Goal: Information Seeking & Learning: Learn about a topic

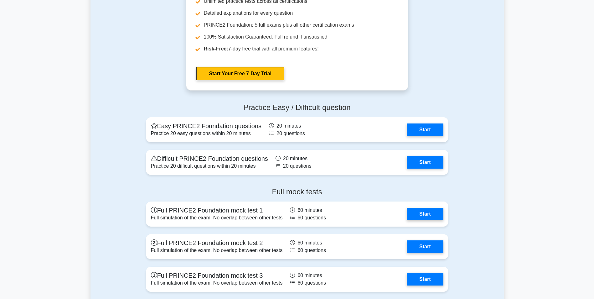
scroll to position [970, 0]
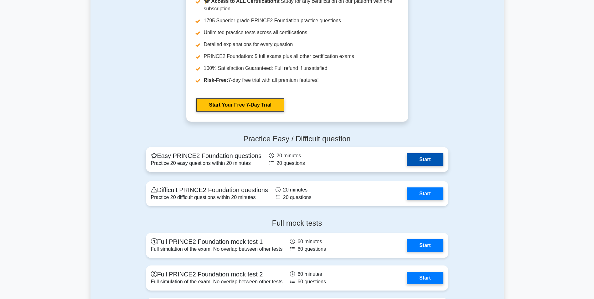
click at [416, 157] on link "Start" at bounding box center [425, 159] width 36 height 13
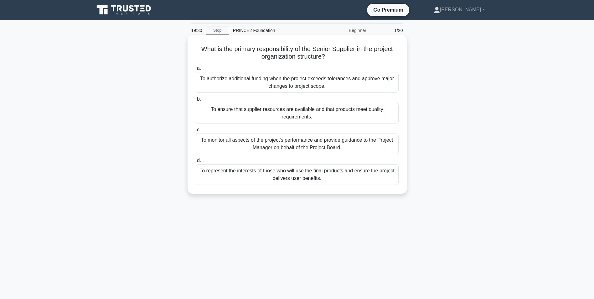
click at [295, 118] on div "To ensure that supplier resources are available and that products meet quality …" at bounding box center [297, 113] width 203 height 21
click at [196, 101] on input "b. To ensure that supplier resources are available and that products meet quali…" at bounding box center [196, 99] width 0 height 4
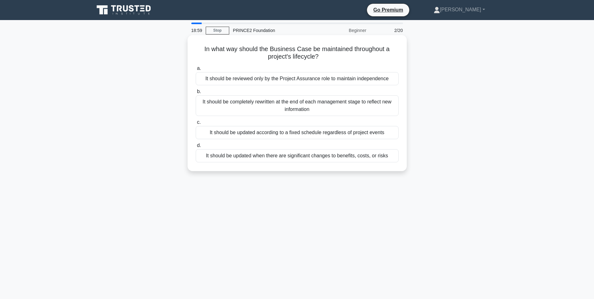
click at [287, 80] on div "It should be reviewed only by the Project Assurance role to maintain independen…" at bounding box center [297, 78] width 203 height 13
click at [196, 70] on input "a. It should be reviewed only by the Project Assurance role to maintain indepen…" at bounding box center [196, 68] width 0 height 4
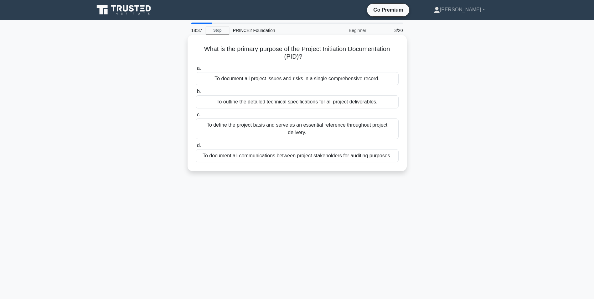
click at [269, 129] on div "To define the project basis and serve as an essential reference throughout proj…" at bounding box center [297, 128] width 203 height 21
click at [196, 117] on input "c. To define the project basis and serve as an essential reference throughout p…" at bounding box center [196, 115] width 0 height 4
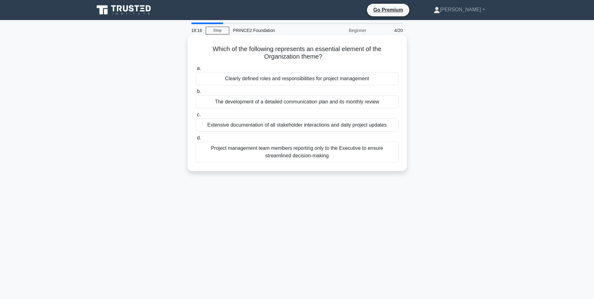
click at [305, 80] on div "Clearly defined roles and responsibilities for project management" at bounding box center [297, 78] width 203 height 13
click at [196, 70] on input "a. Clearly defined roles and responsibilities for project management" at bounding box center [196, 68] width 0 height 4
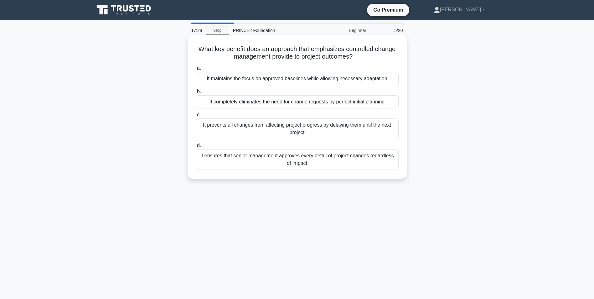
click at [306, 158] on div "It ensures that senior management approves every detail of project changes rega…" at bounding box center [297, 159] width 203 height 21
click at [196, 147] on input "d. It ensures that senior management approves every detail of project changes r…" at bounding box center [196, 145] width 0 height 4
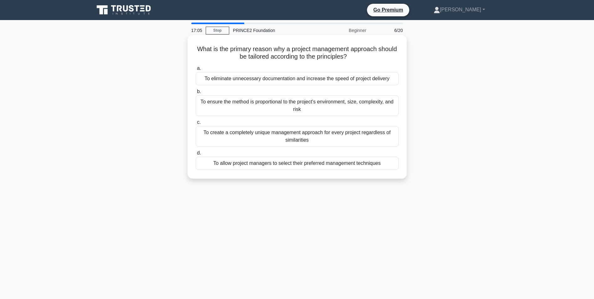
click at [273, 104] on div "To ensure the method is proportional to the project's environment, size, comple…" at bounding box center [297, 105] width 203 height 21
click at [196, 94] on input "b. To ensure the method is proportional to the project's environment, size, com…" at bounding box center [196, 92] width 0 height 4
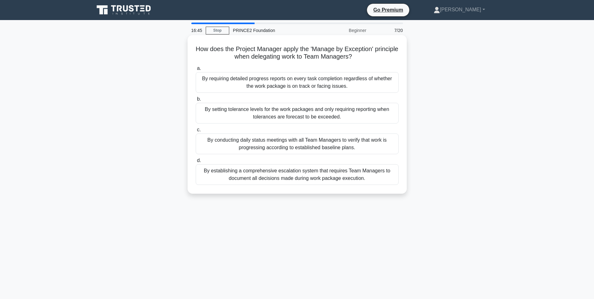
click at [268, 112] on div "By setting tolerance levels for the work packages and only requiring reporting …" at bounding box center [297, 113] width 203 height 21
click at [196, 101] on input "b. By setting tolerance levels for the work packages and only requiring reporti…" at bounding box center [196, 99] width 0 height 4
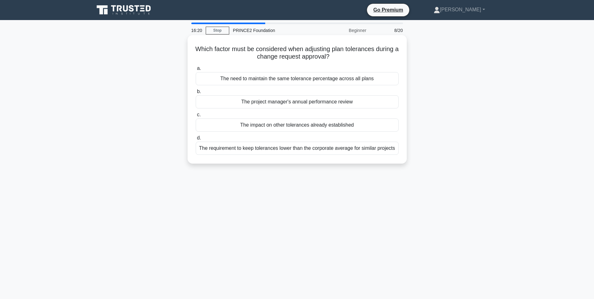
click at [294, 127] on div "The impact on other tolerances already established" at bounding box center [297, 124] width 203 height 13
click at [196, 117] on input "c. The impact on other tolerances already established" at bounding box center [196, 115] width 0 height 4
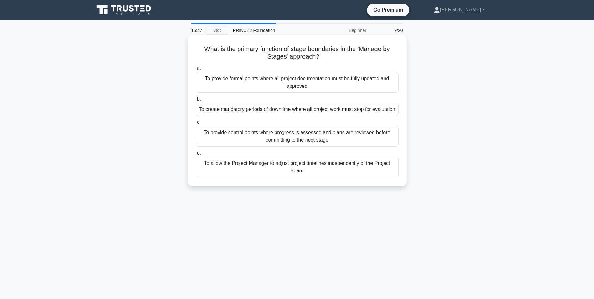
click at [291, 142] on div "To provide control points where progress is assessed and plans are reviewed bef…" at bounding box center [297, 136] width 203 height 21
click at [196, 124] on input "c. To provide control points where progress is assessed and plans are reviewed …" at bounding box center [196, 122] width 0 height 4
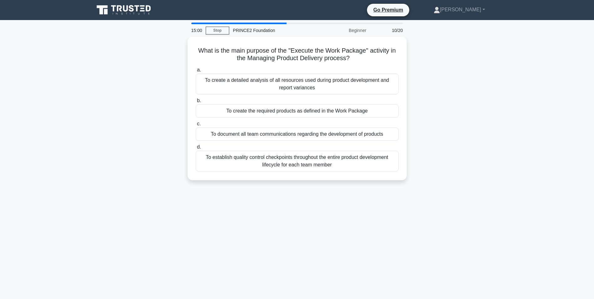
drag, startPoint x: 229, startPoint y: 80, endPoint x: 79, endPoint y: 91, distance: 150.3
click at [79, 91] on main "15:00 Stop PRINCE2 Foundation Beginner 10/20 What is the main purpose of the "E…" at bounding box center [297, 179] width 594 height 318
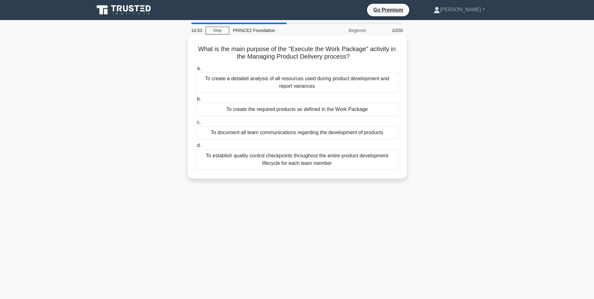
click at [323, 84] on div "To create a detailed analysis of all resources used during product development …" at bounding box center [297, 82] width 203 height 21
click at [196, 70] on input "a. To create a detailed analysis of all resources used during product developme…" at bounding box center [196, 68] width 0 height 4
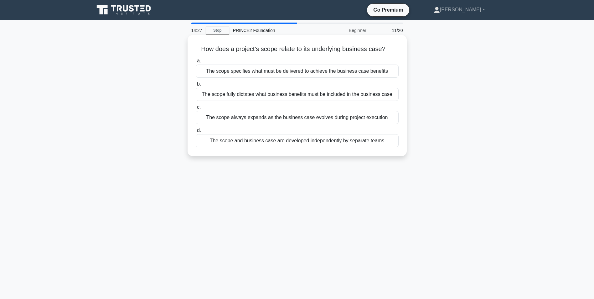
click at [260, 73] on div "The scope specifies what must be delivered to achieve the business case benefits" at bounding box center [297, 70] width 203 height 13
click at [196, 63] on input "a. The scope specifies what must be delivered to achieve the business case bene…" at bounding box center [196, 61] width 0 height 4
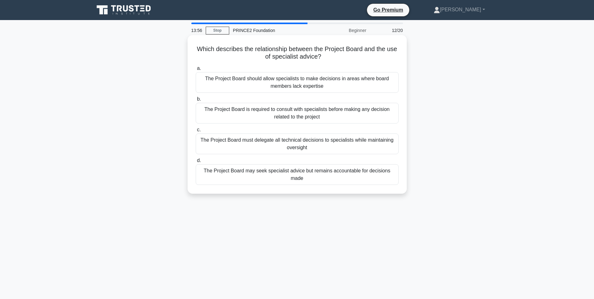
click at [361, 172] on div "The Project Board may seek specialist advice but remains accountable for decisi…" at bounding box center [297, 174] width 203 height 21
click at [196, 162] on input "d. The Project Board may seek specialist advice but remains accountable for dec…" at bounding box center [196, 160] width 0 height 4
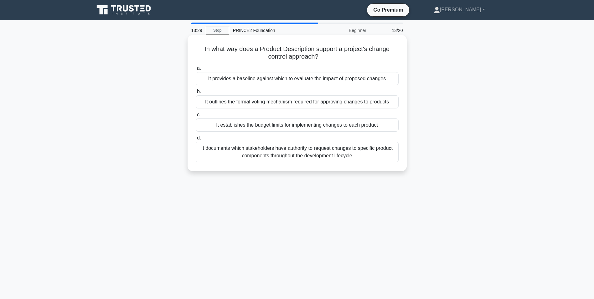
click at [312, 81] on div "It provides a baseline against which to evaluate the impact of proposed changes" at bounding box center [297, 78] width 203 height 13
click at [196, 70] on input "a. It provides a baseline against which to evaluate the impact of proposed chan…" at bounding box center [196, 68] width 0 height 4
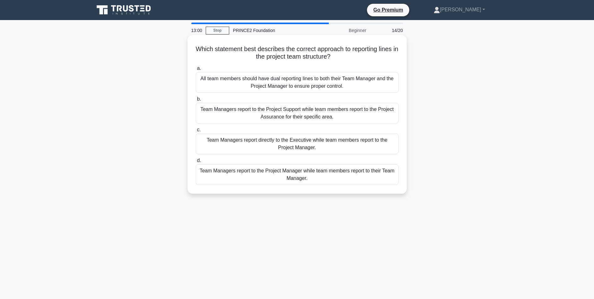
click at [385, 173] on div "Team Managers report to the Project Manager while team members report to their …" at bounding box center [297, 174] width 203 height 21
click at [196, 162] on input "d. Team Managers report to the Project Manager while team members report to the…" at bounding box center [196, 160] width 0 height 4
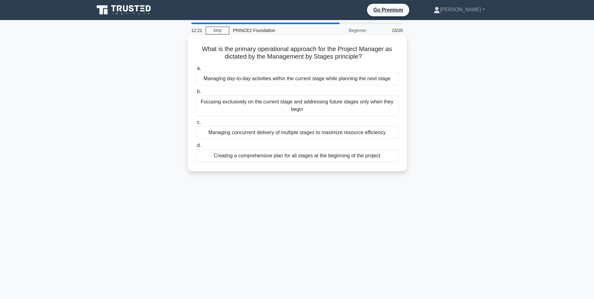
click at [346, 79] on div "Managing day-to-day activities within the current stage while planning the next…" at bounding box center [297, 78] width 203 height 13
click at [196, 70] on input "a. Managing day-to-day activities within the current stage while planning the n…" at bounding box center [196, 68] width 0 height 4
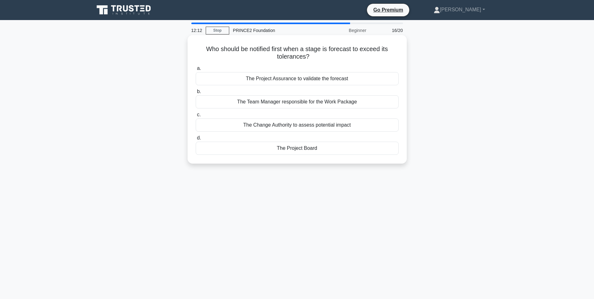
click at [310, 148] on div "The Project Board" at bounding box center [297, 147] width 203 height 13
click at [196, 140] on input "d. The Project Board" at bounding box center [196, 138] width 0 height 4
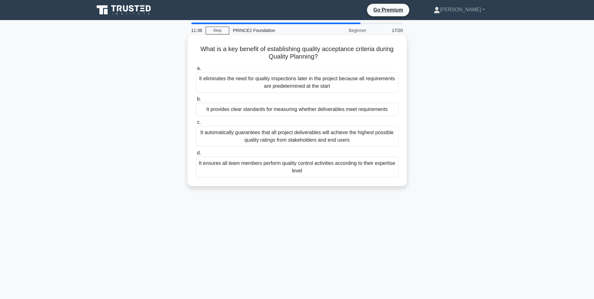
click at [334, 112] on div "It provides clear standards for measuring whether deliverables meet requirements" at bounding box center [297, 109] width 203 height 13
click at [196, 101] on input "b. It provides clear standards for measuring whether deliverables meet requirem…" at bounding box center [196, 99] width 0 height 4
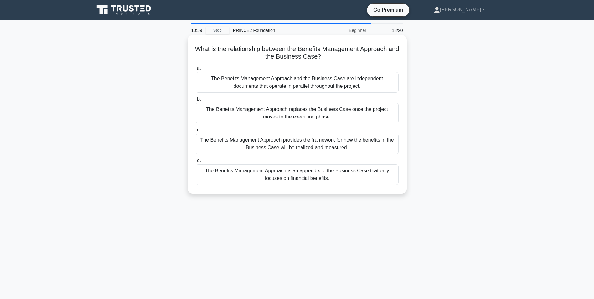
click at [298, 142] on div "The Benefits Management Approach provides the framework for how the benefits in…" at bounding box center [297, 143] width 203 height 21
click at [196, 132] on input "c. The Benefits Management Approach provides the framework for how the benefits…" at bounding box center [196, 130] width 0 height 4
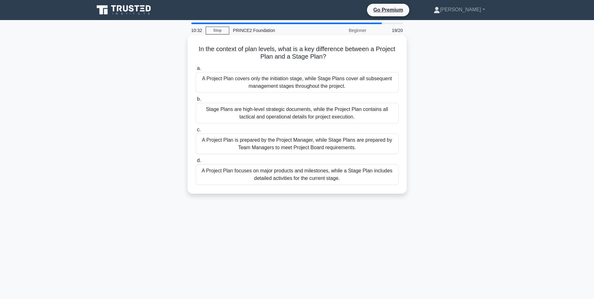
click at [314, 116] on div "Stage Plans are high-level strategic documents, while the Project Plan contains…" at bounding box center [297, 113] width 203 height 21
click at [196, 101] on input "b. Stage Plans are high-level strategic documents, while the Project Plan conta…" at bounding box center [196, 99] width 0 height 4
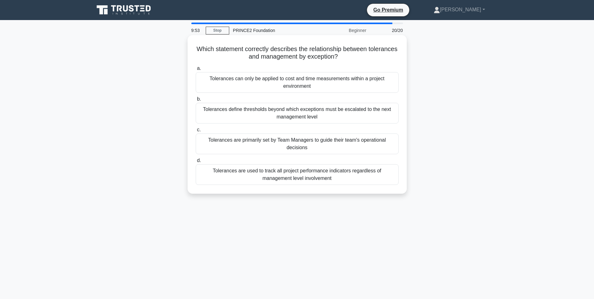
click at [345, 116] on div "Tolerances define thresholds beyond which exceptions must be escalated to the n…" at bounding box center [297, 113] width 203 height 21
click at [196, 101] on input "b. Tolerances define thresholds beyond which exceptions must be escalated to th…" at bounding box center [196, 99] width 0 height 4
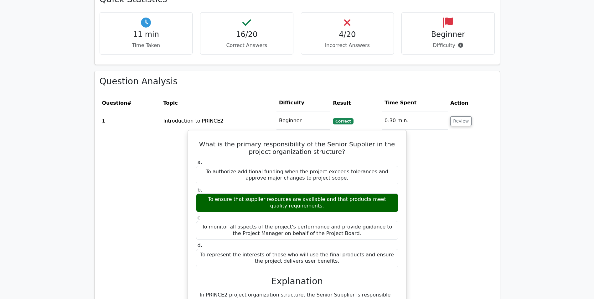
scroll to position [438, 0]
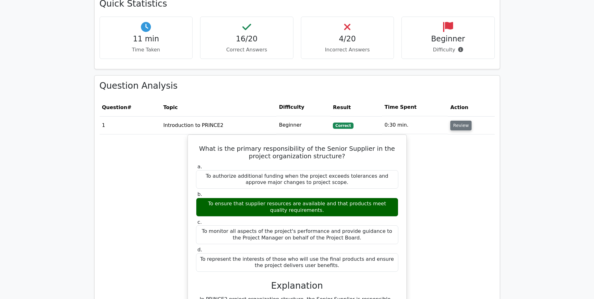
click at [455, 125] on button "Review" at bounding box center [460, 126] width 21 height 10
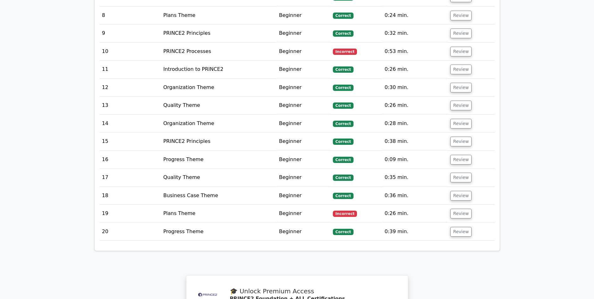
scroll to position [657, 0]
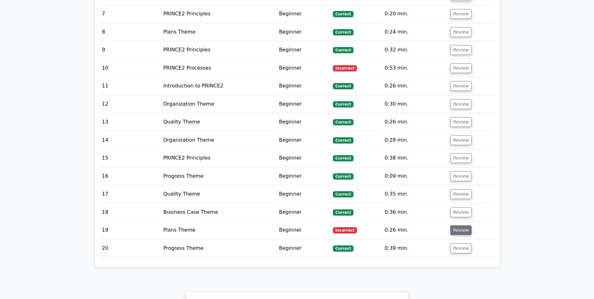
click at [455, 232] on button "Review" at bounding box center [460, 230] width 21 height 10
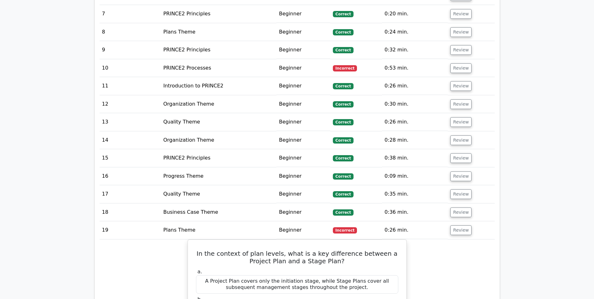
scroll to position [814, 0]
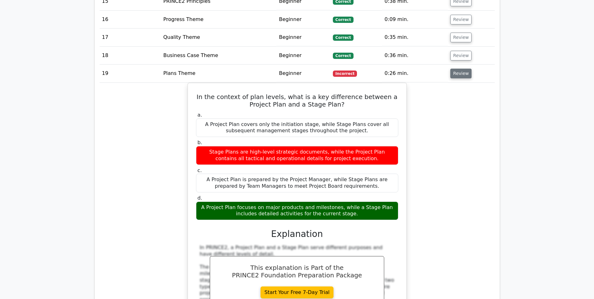
click at [455, 77] on button "Review" at bounding box center [460, 74] width 21 height 10
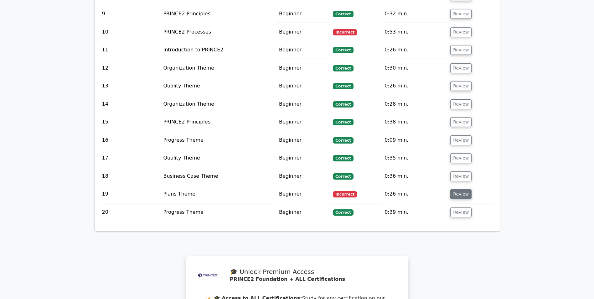
scroll to position [689, 0]
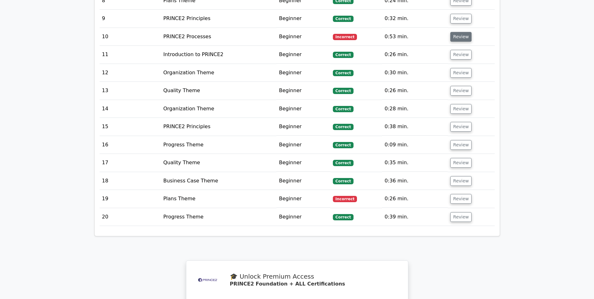
click at [459, 36] on button "Review" at bounding box center [460, 37] width 21 height 10
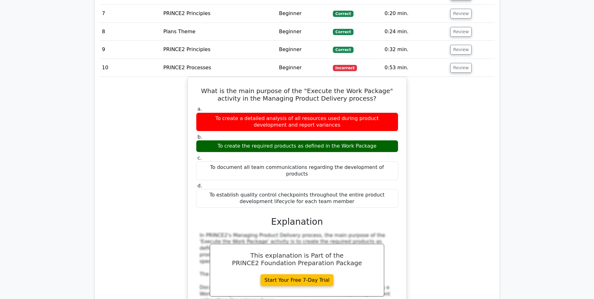
scroll to position [657, 0]
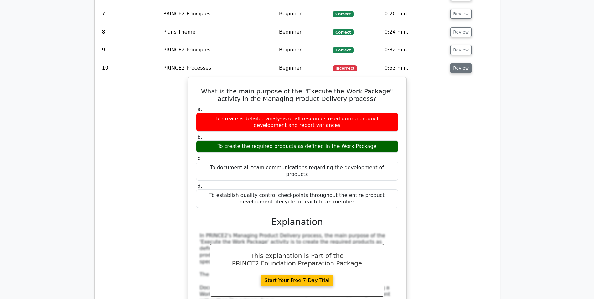
click at [455, 65] on button "Review" at bounding box center [460, 68] width 21 height 10
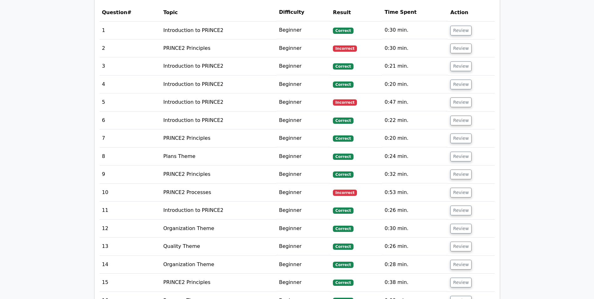
scroll to position [532, 0]
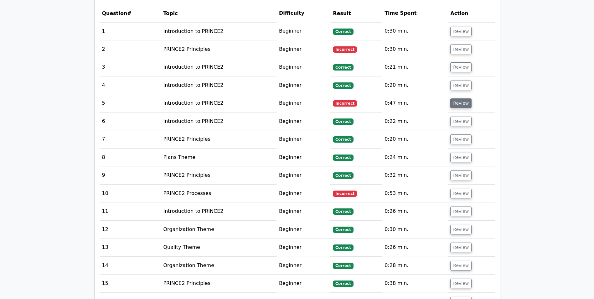
click at [459, 106] on button "Review" at bounding box center [460, 103] width 21 height 10
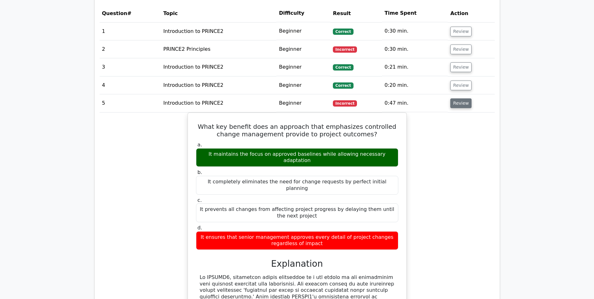
click at [453, 105] on button "Review" at bounding box center [460, 103] width 21 height 10
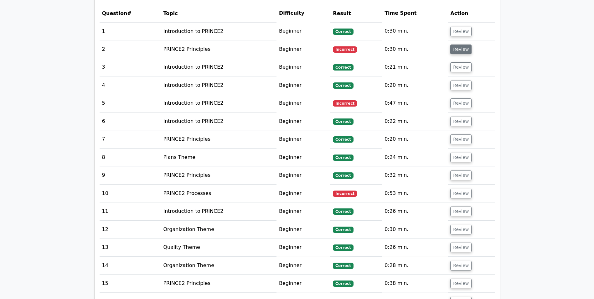
click at [457, 50] on button "Review" at bounding box center [460, 49] width 21 height 10
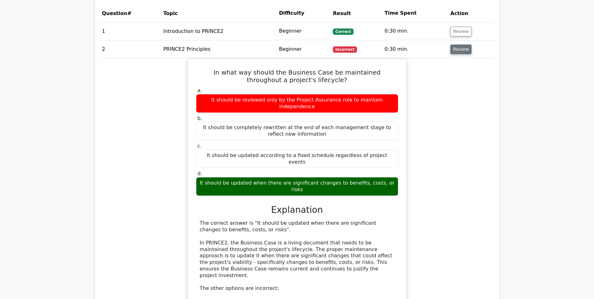
click at [455, 52] on button "Review" at bounding box center [460, 49] width 21 height 10
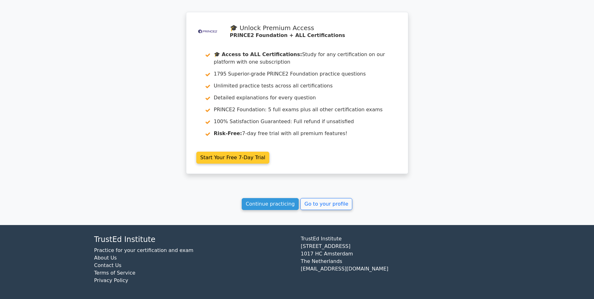
scroll to position [936, 0]
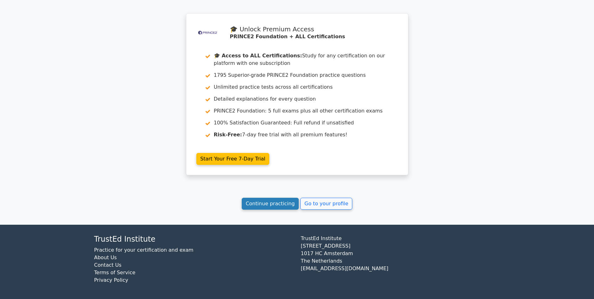
click at [268, 205] on link "Continue practicing" at bounding box center [270, 204] width 57 height 12
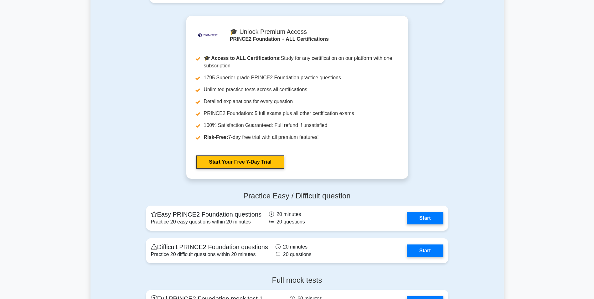
scroll to position [1064, 0]
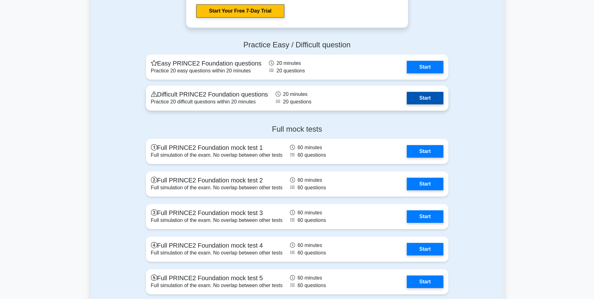
click at [428, 95] on link "Start" at bounding box center [425, 98] width 36 height 13
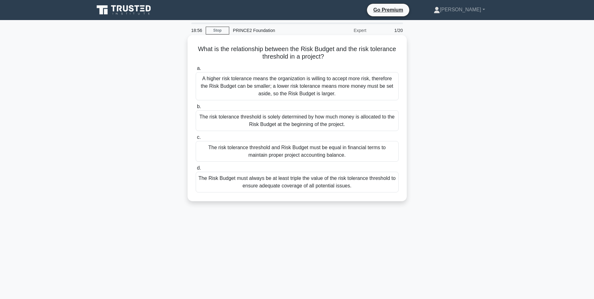
click at [286, 128] on div "The risk tolerance threshold is solely determined by how much money is allocate…" at bounding box center [297, 120] width 203 height 21
click at [196, 109] on input "b. The risk tolerance threshold is solely determined by how much money is alloc…" at bounding box center [196, 107] width 0 height 4
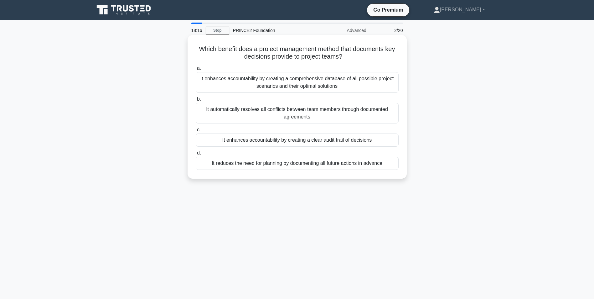
click at [305, 141] on div "It enhances accountability by creating a clear audit trail of decisions" at bounding box center [297, 139] width 203 height 13
click at [196, 132] on input "c. It enhances accountability by creating a clear audit trail of decisions" at bounding box center [196, 130] width 0 height 4
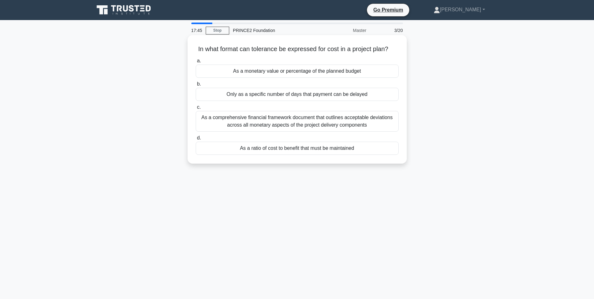
click at [330, 124] on div "As a comprehensive financial framework document that outlines acceptable deviat…" at bounding box center [297, 121] width 203 height 21
click at [196, 109] on input "c. As a comprehensive financial framework document that outlines acceptable dev…" at bounding box center [196, 107] width 0 height 4
drag, startPoint x: 199, startPoint y: 49, endPoint x: 379, endPoint y: 55, distance: 179.5
click at [379, 53] on h5 "What is the primary function of the Daily Log in project management? .spinner_0…" at bounding box center [297, 49] width 204 height 8
copy h5 "What is the primary function of the Daily Log in project management?"
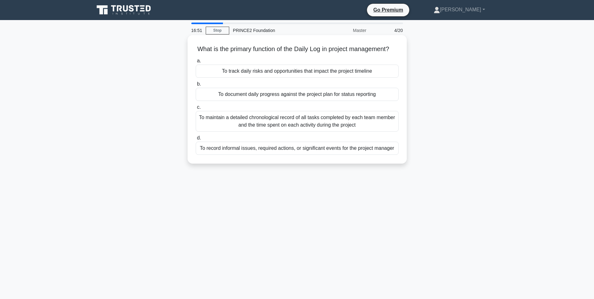
click at [241, 101] on div "To document daily progress against the project plan for status reporting" at bounding box center [297, 94] width 203 height 13
click at [196, 86] on input "b. To document daily progress against the project plan for status reporting" at bounding box center [196, 84] width 0 height 4
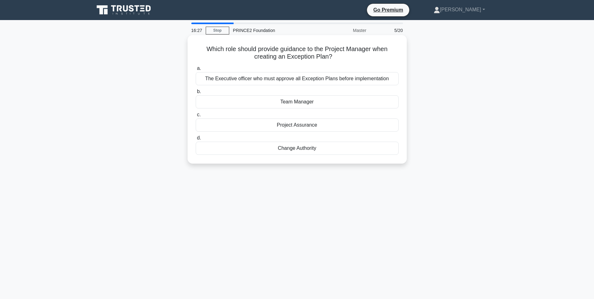
click at [298, 125] on div "Project Assurance" at bounding box center [297, 124] width 203 height 13
click at [196, 117] on input "c. Project Assurance" at bounding box center [196, 115] width 0 height 4
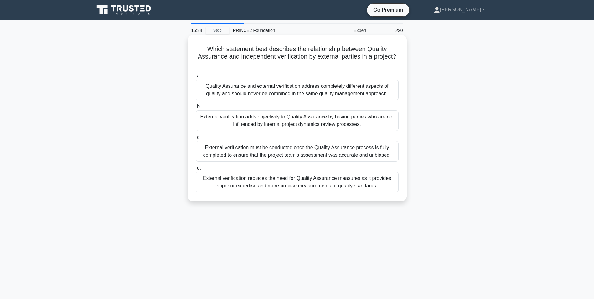
click at [307, 151] on div "External verification must be conducted once the Quality Assurance process is f…" at bounding box center [297, 151] width 203 height 21
click at [196, 139] on input "c. External verification must be conducted once the Quality Assurance process i…" at bounding box center [196, 137] width 0 height 4
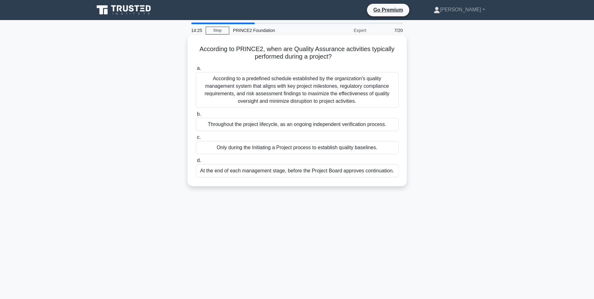
click at [370, 98] on div "According to a predefined schedule established by the organization's quality ma…" at bounding box center [297, 90] width 203 height 36
click at [196, 70] on input "a. According to a predefined schedule established by the organization's quality…" at bounding box center [196, 68] width 0 height 4
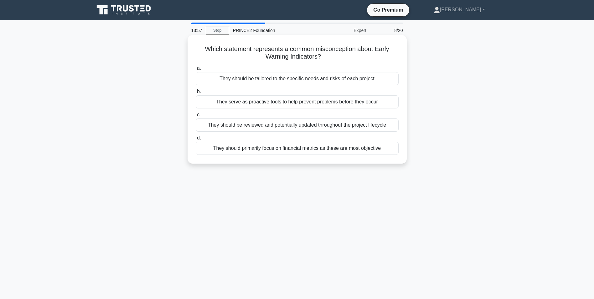
click at [310, 102] on div "They serve as proactive tools to help prevent problems before they occur" at bounding box center [297, 101] width 203 height 13
click at [196, 94] on input "b. They serve as proactive tools to help prevent problems before they occur" at bounding box center [196, 92] width 0 height 4
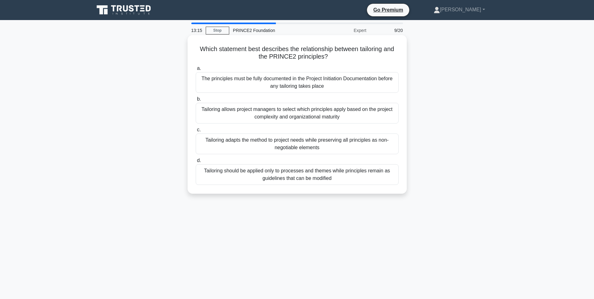
click at [332, 146] on div "Tailoring adapts the method to project needs while preserving all principles as…" at bounding box center [297, 143] width 203 height 21
click at [196, 132] on input "c. Tailoring adapts the method to project needs while preserving all principles…" at bounding box center [196, 130] width 0 height 4
click at [307, 80] on div "Analyze the issue severity, consult the escalation process, inform stakeholders…" at bounding box center [297, 82] width 203 height 21
click at [196, 70] on input "a. Analyze the issue severity, consult the escalation process, inform stakehold…" at bounding box center [196, 68] width 0 height 4
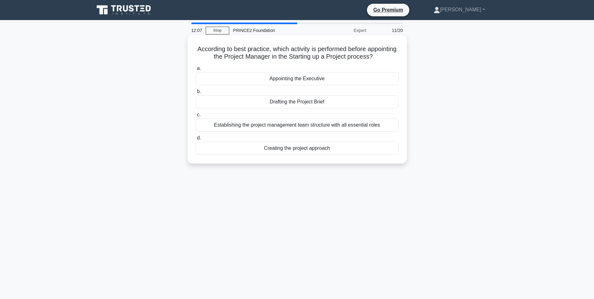
click at [316, 80] on div "Appointing the Executive" at bounding box center [297, 78] width 203 height 13
click at [196, 70] on input "a. Appointing the Executive" at bounding box center [196, 68] width 0 height 4
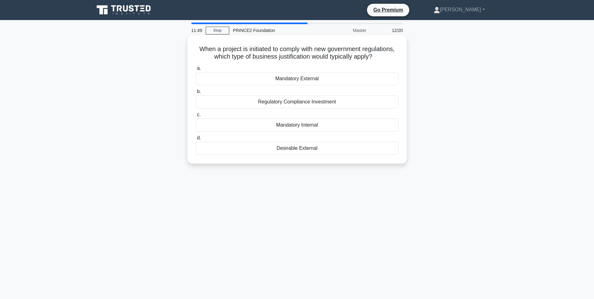
click at [324, 102] on div "Regulatory Compliance Investment" at bounding box center [297, 101] width 203 height 13
click at [196, 94] on input "b. Regulatory Compliance Investment" at bounding box center [196, 92] width 0 height 4
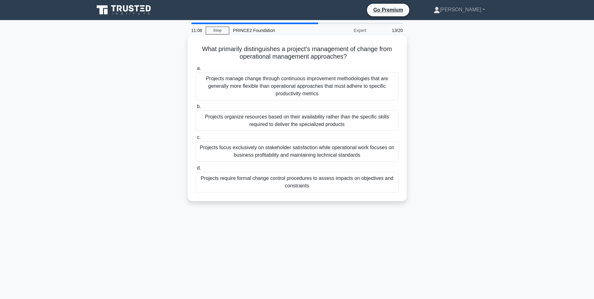
click at [368, 181] on div "Projects require formal change control procedures to assess impacts on objectiv…" at bounding box center [297, 182] width 203 height 21
click at [196, 170] on input "d. Projects require formal change control procedures to assess impacts on objec…" at bounding box center [196, 168] width 0 height 4
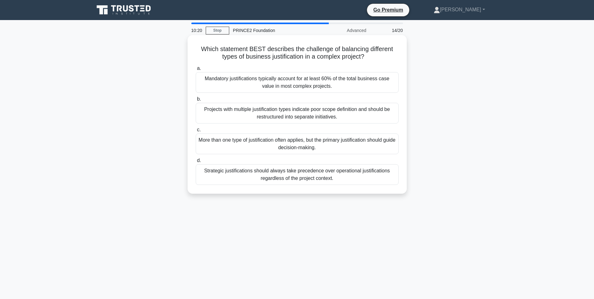
drag, startPoint x: 310, startPoint y: 173, endPoint x: 310, endPoint y: 169, distance: 3.8
click at [310, 169] on div "Strategic justifications should always take precedence over operational justifi…" at bounding box center [297, 174] width 203 height 21
click at [196, 162] on input "d. Strategic justifications should always take precedence over operational just…" at bounding box center [196, 160] width 0 height 4
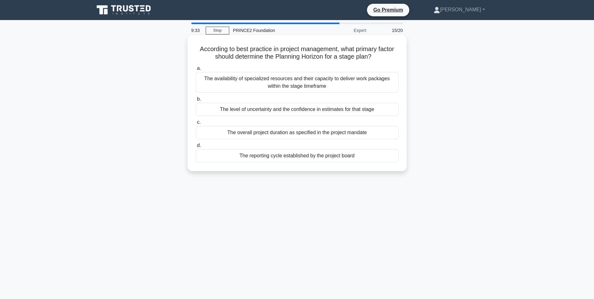
click at [324, 85] on div "The availability of specialized resources and their capacity to deliver work pa…" at bounding box center [297, 82] width 203 height 21
click at [196, 70] on input "a. The availability of specialized resources and their capacity to deliver work…" at bounding box center [196, 68] width 0 height 4
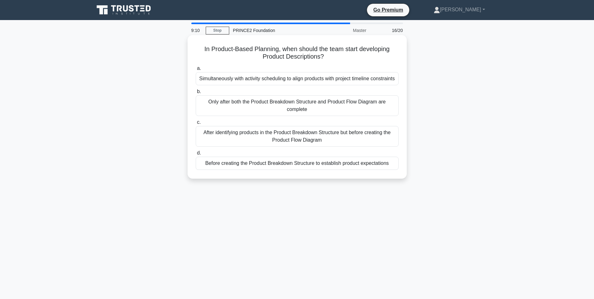
click at [322, 170] on div "Before creating the Product Breakdown Structure to establish product expectatio…" at bounding box center [297, 163] width 203 height 13
click at [196, 155] on input "d. Before creating the Product Breakdown Structure to establish product expecta…" at bounding box center [196, 153] width 0 height 4
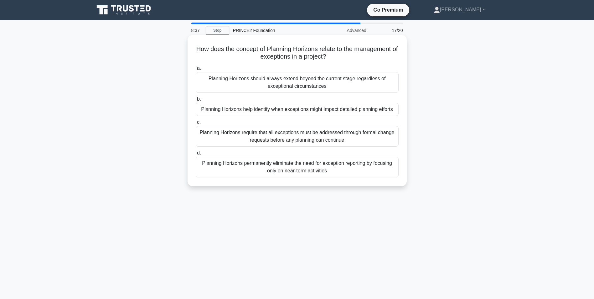
click at [337, 111] on div "Planning Horizons help identify when exceptions might impact detailed planning …" at bounding box center [297, 109] width 203 height 13
click at [196, 101] on input "b. Planning Horizons help identify when exceptions might impact detailed planni…" at bounding box center [196, 99] width 0 height 4
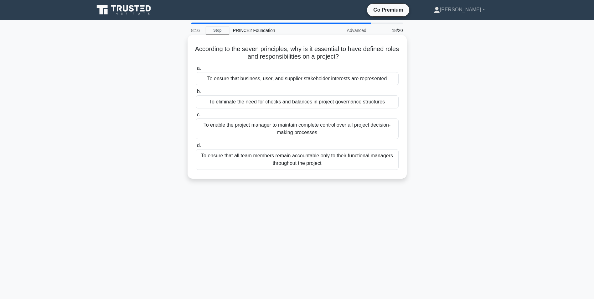
click at [336, 162] on div "To ensure that all team members remain accountable only to their functional man…" at bounding box center [297, 159] width 203 height 21
click at [196, 147] on input "d. To ensure that all team members remain accountable only to their functional …" at bounding box center [196, 145] width 0 height 4
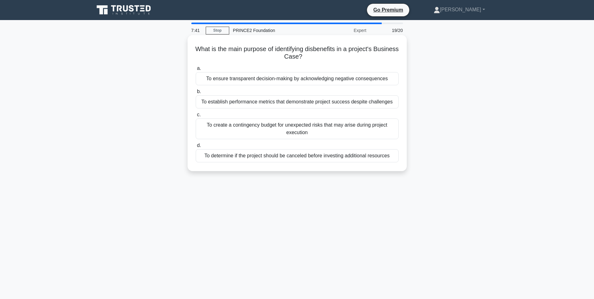
click at [369, 156] on div "To determine if the project should be canceled before investing additional reso…" at bounding box center [297, 155] width 203 height 13
click at [196, 147] on input "d. To determine if the project should be canceled before investing additional r…" at bounding box center [196, 145] width 0 height 4
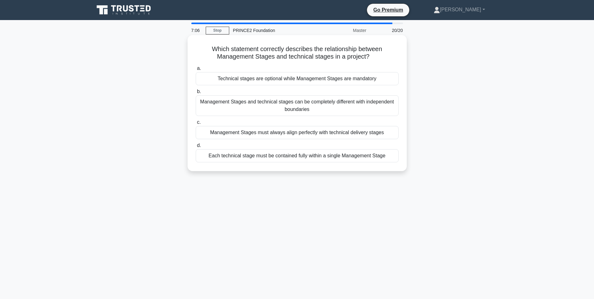
click at [277, 104] on div "Management Stages and technical stages can be completely different with indepen…" at bounding box center [297, 105] width 203 height 21
click at [196, 94] on input "b. Management Stages and technical stages can be completely different with inde…" at bounding box center [196, 92] width 0 height 4
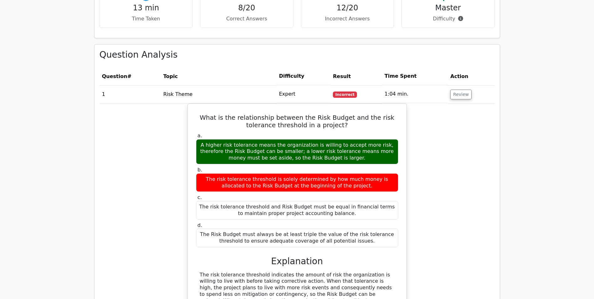
scroll to position [532, 0]
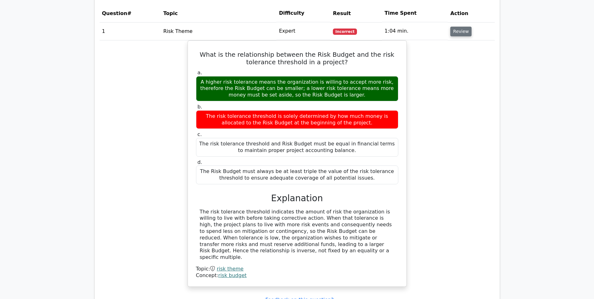
click at [460, 32] on button "Review" at bounding box center [460, 32] width 21 height 10
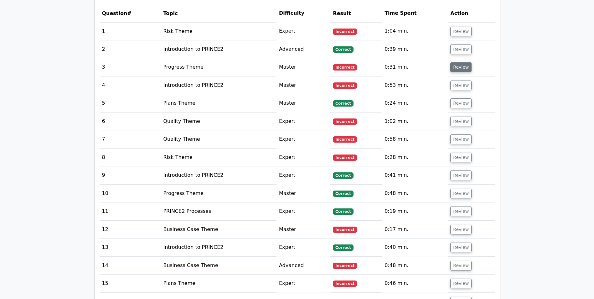
click at [456, 67] on button "Review" at bounding box center [460, 67] width 21 height 10
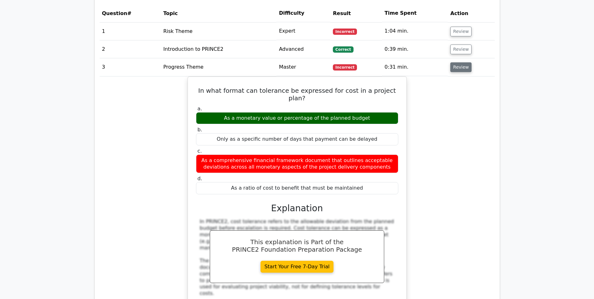
click at [460, 67] on button "Review" at bounding box center [460, 67] width 21 height 10
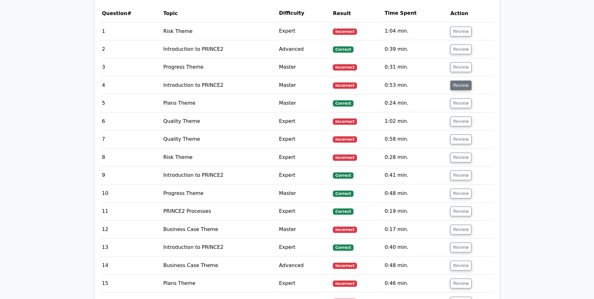
click at [460, 84] on button "Review" at bounding box center [460, 85] width 21 height 10
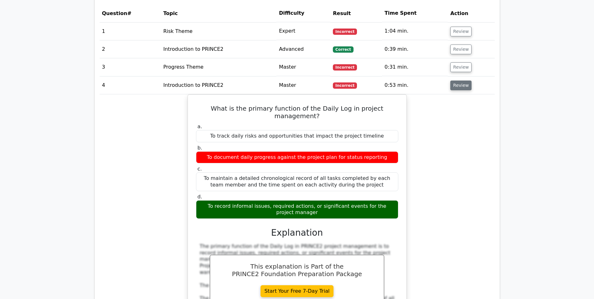
click at [455, 86] on button "Review" at bounding box center [460, 85] width 21 height 10
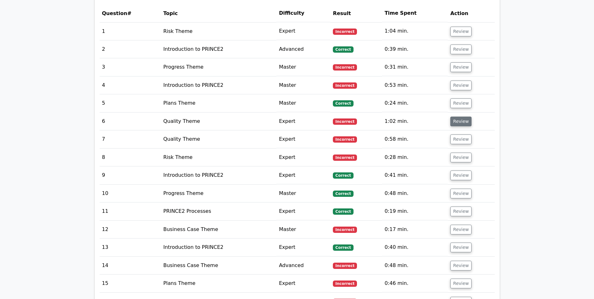
click at [457, 121] on button "Review" at bounding box center [460, 121] width 21 height 10
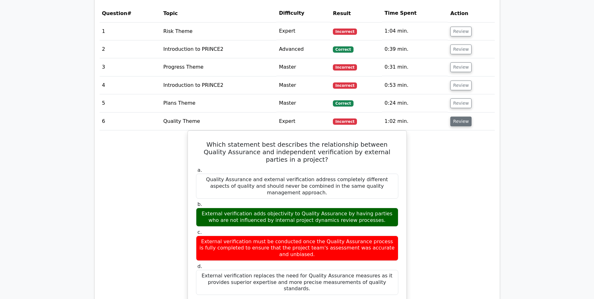
click at [454, 122] on button "Review" at bounding box center [460, 121] width 21 height 10
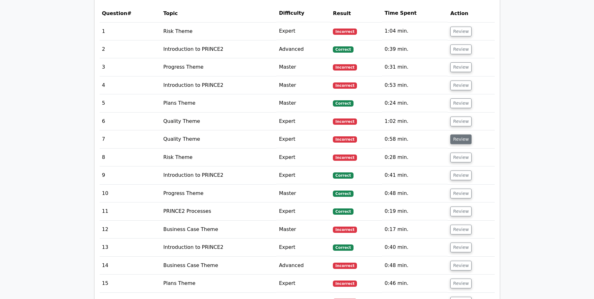
click at [455, 139] on button "Review" at bounding box center [460, 139] width 21 height 10
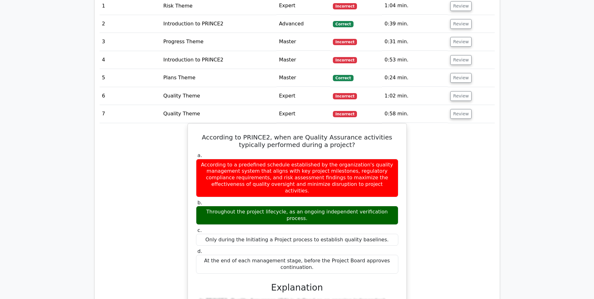
scroll to position [595, 0]
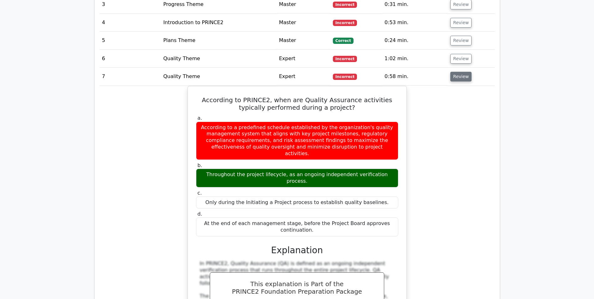
click at [459, 76] on button "Review" at bounding box center [460, 77] width 21 height 10
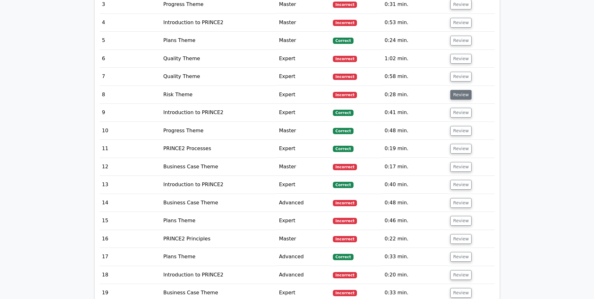
click at [461, 97] on button "Review" at bounding box center [460, 95] width 21 height 10
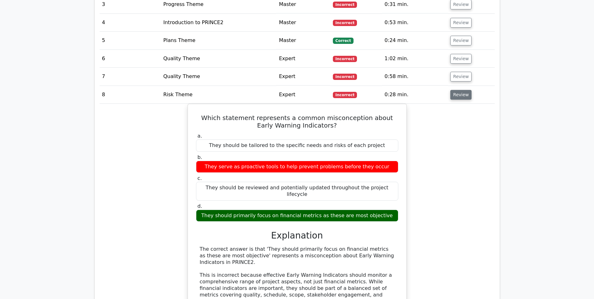
click at [457, 95] on button "Review" at bounding box center [460, 95] width 21 height 10
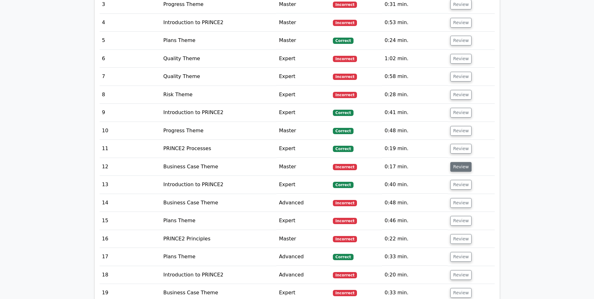
click at [460, 169] on button "Review" at bounding box center [460, 167] width 21 height 10
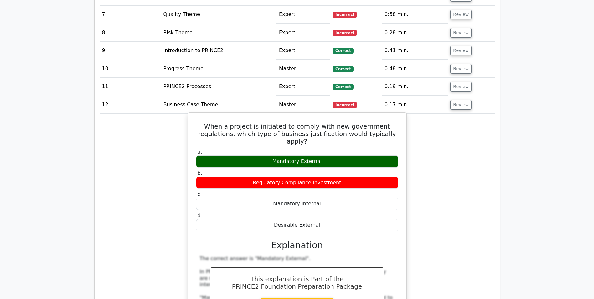
scroll to position [657, 0]
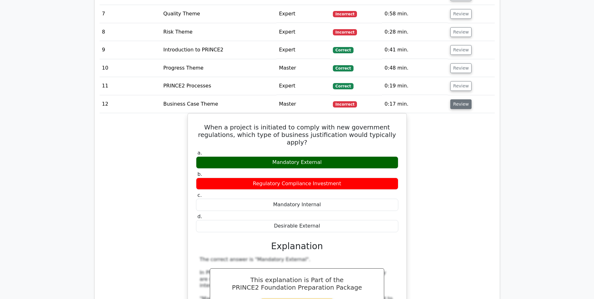
click at [458, 104] on button "Review" at bounding box center [460, 104] width 21 height 10
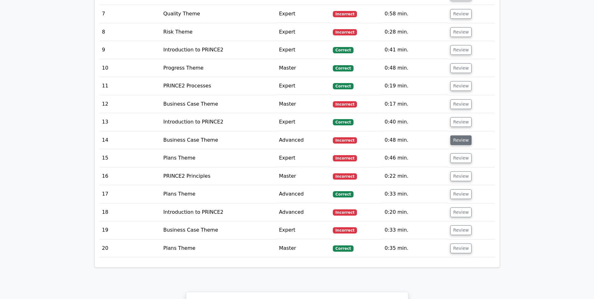
click at [457, 141] on button "Review" at bounding box center [460, 140] width 21 height 10
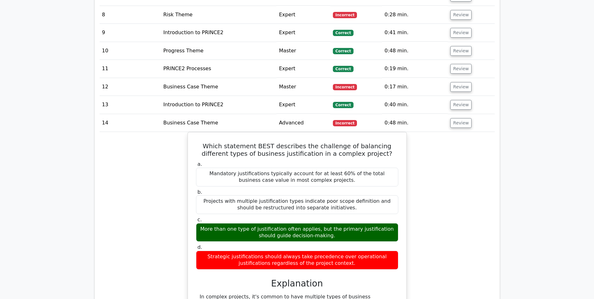
scroll to position [689, 0]
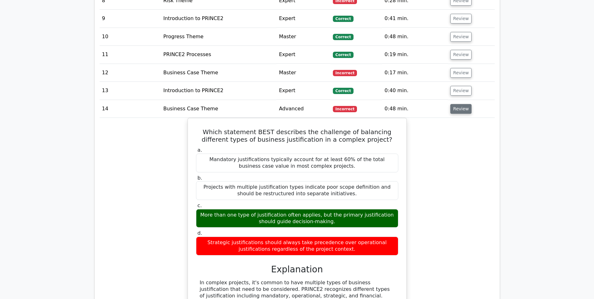
click at [461, 108] on button "Review" at bounding box center [460, 109] width 21 height 10
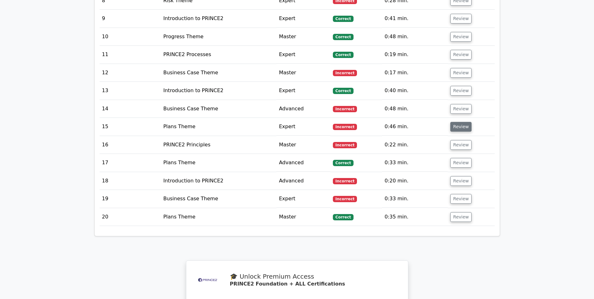
click at [459, 129] on button "Review" at bounding box center [460, 127] width 21 height 10
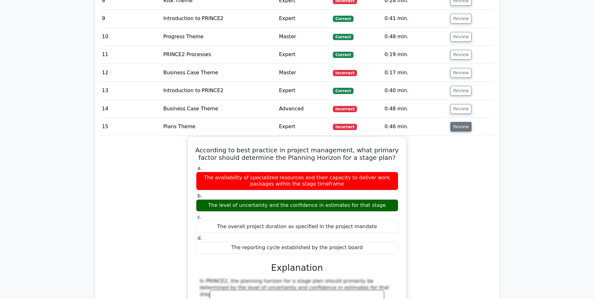
click at [455, 125] on button "Review" at bounding box center [460, 127] width 21 height 10
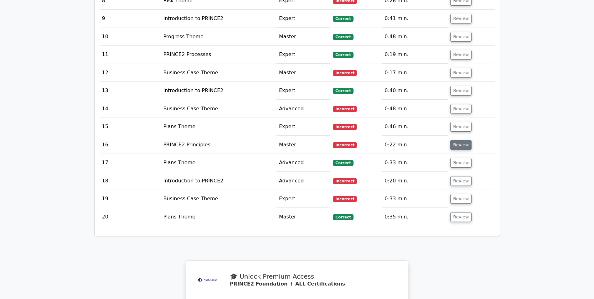
click at [458, 141] on button "Review" at bounding box center [460, 145] width 21 height 10
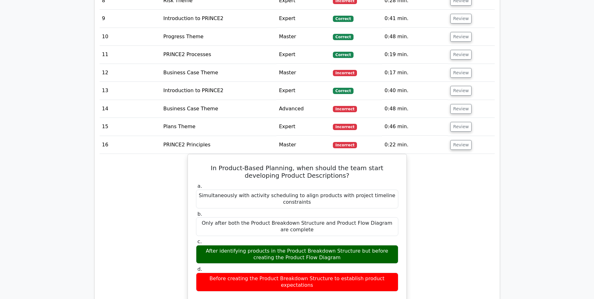
click at [460, 147] on button "Review" at bounding box center [460, 145] width 21 height 10
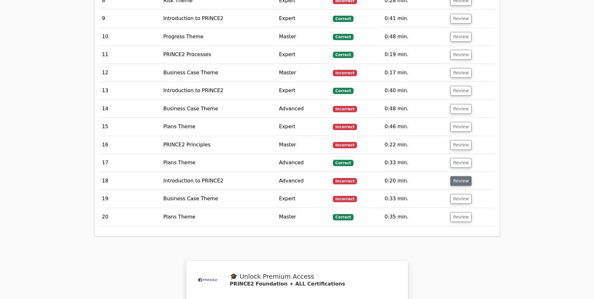
click at [459, 182] on button "Review" at bounding box center [460, 181] width 21 height 10
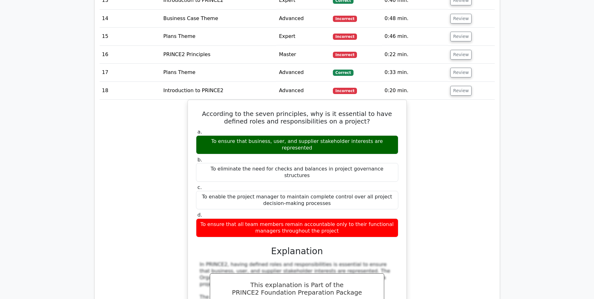
scroll to position [783, 0]
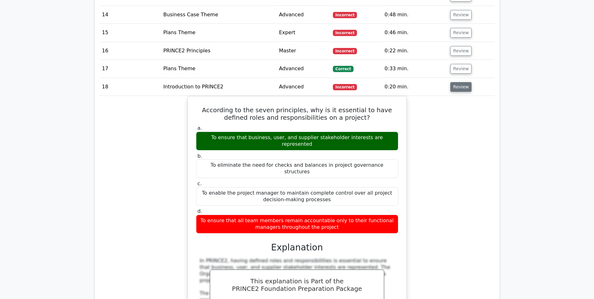
click at [460, 90] on button "Review" at bounding box center [460, 87] width 21 height 10
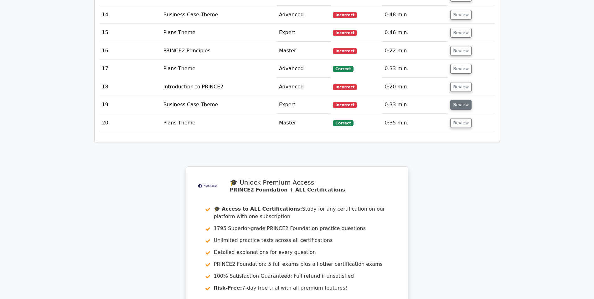
click at [461, 108] on button "Review" at bounding box center [460, 105] width 21 height 10
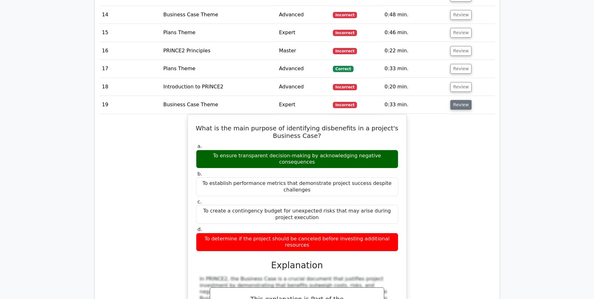
click at [459, 103] on button "Review" at bounding box center [460, 105] width 21 height 10
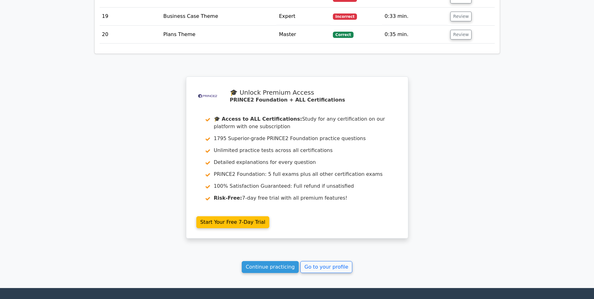
scroll to position [936, 0]
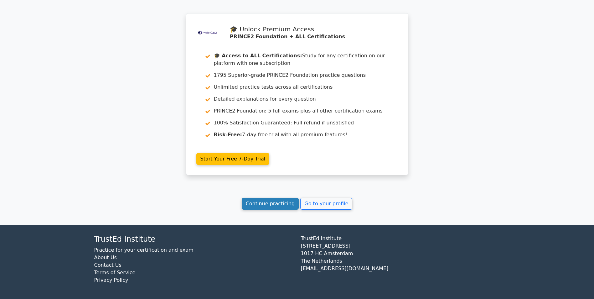
click at [277, 204] on link "Continue practicing" at bounding box center [270, 204] width 57 height 12
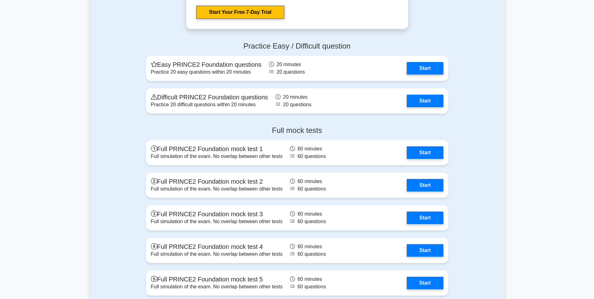
scroll to position [1064, 0]
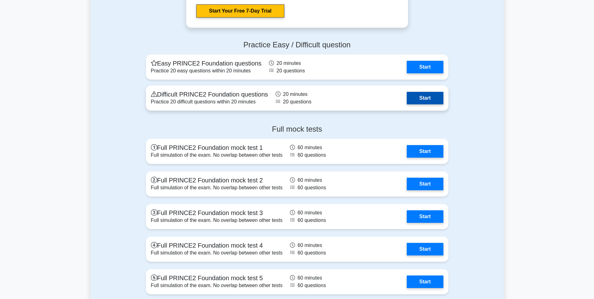
click at [412, 100] on link "Start" at bounding box center [425, 98] width 36 height 13
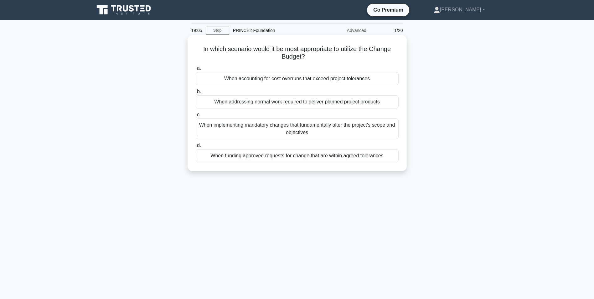
click at [310, 157] on div "When funding approved requests for change that are within agreed tolerances" at bounding box center [297, 155] width 203 height 13
click at [196, 147] on input "d. When funding approved requests for change that are within agreed tolerances" at bounding box center [196, 145] width 0 height 4
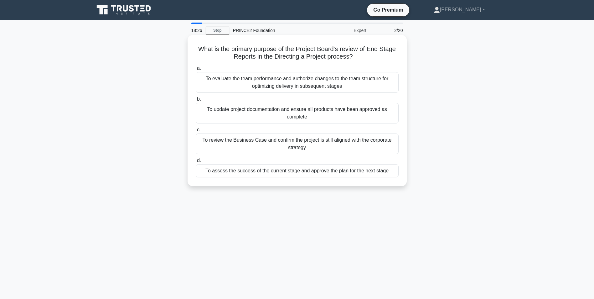
click at [304, 172] on div "To assess the success of the current stage and approve the plan for the next st…" at bounding box center [297, 170] width 203 height 13
click at [196, 162] on input "d. To assess the success of the current stage and approve the plan for the next…" at bounding box center [196, 160] width 0 height 4
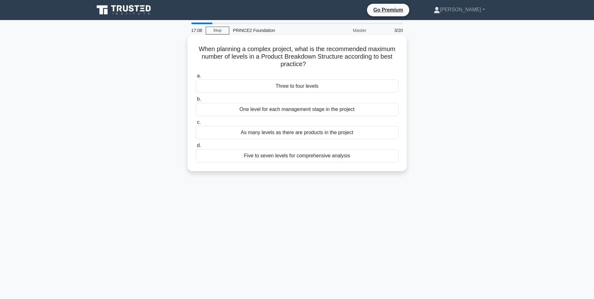
click at [317, 134] on div "As many levels as there are products in the project" at bounding box center [297, 132] width 203 height 13
click at [196, 124] on input "c. As many levels as there are products in the project" at bounding box center [196, 122] width 0 height 4
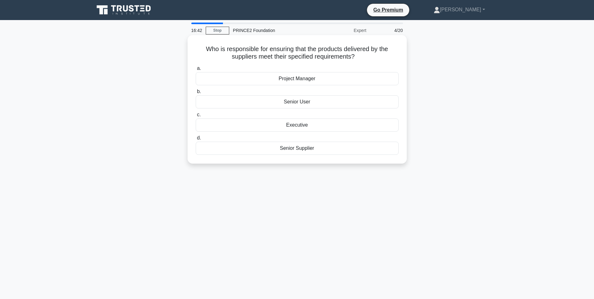
click at [298, 78] on div "Project Manager" at bounding box center [297, 78] width 203 height 13
click at [196, 70] on input "a. Project Manager" at bounding box center [196, 68] width 0 height 4
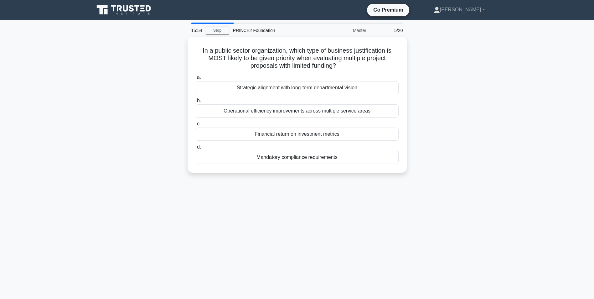
drag, startPoint x: 318, startPoint y: 156, endPoint x: 473, endPoint y: 168, distance: 156.1
click at [473, 168] on div "In a public sector organization, which type of business justification is MOST l…" at bounding box center [296, 108] width 413 height 143
click at [301, 159] on div "Mandatory compliance requirements" at bounding box center [297, 155] width 203 height 13
click at [196, 147] on input "d. Mandatory compliance requirements" at bounding box center [196, 145] width 0 height 4
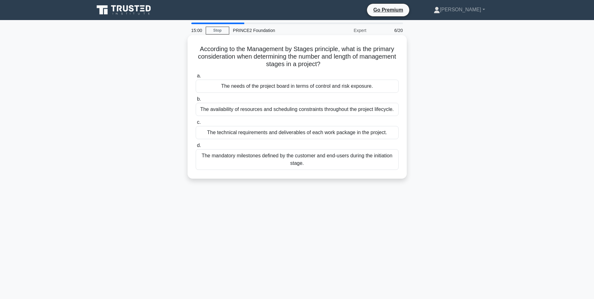
click at [348, 154] on div "The mandatory milestones defined by the customer and end-users during the initi…" at bounding box center [297, 159] width 203 height 21
click at [196, 147] on input "d. The mandatory milestones defined by the customer and end-users during the in…" at bounding box center [196, 145] width 0 height 4
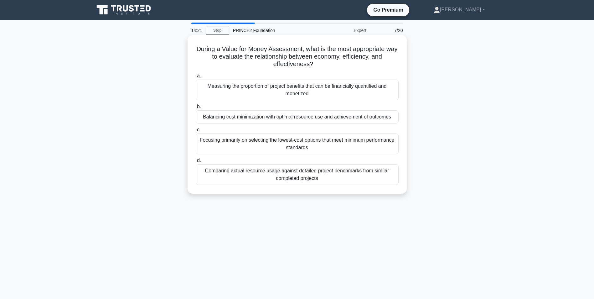
click at [344, 177] on div "Comparing actual resource usage against detailed project benchmarks from simila…" at bounding box center [297, 174] width 203 height 21
click at [196, 162] on input "d. Comparing actual resource usage against detailed project benchmarks from sim…" at bounding box center [196, 160] width 0 height 4
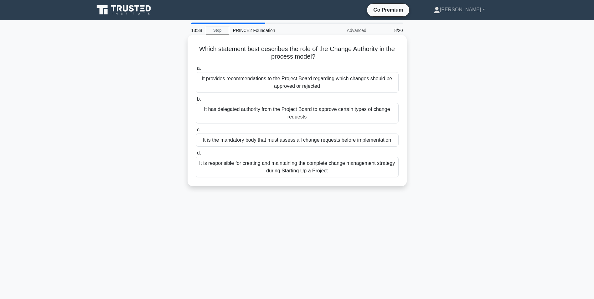
click at [316, 113] on div "It has delegated authority from the Project Board to approve certain types of c…" at bounding box center [297, 113] width 203 height 21
click at [196, 101] on input "b. It has delegated authority from the Project Board to approve certain types o…" at bounding box center [196, 99] width 0 height 4
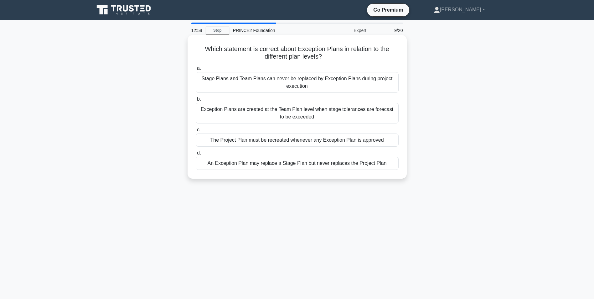
click at [365, 165] on div "An Exception Plan may replace a Stage Plan but never replaces the Project Plan" at bounding box center [297, 163] width 203 height 13
click at [196, 155] on input "d. An Exception Plan may replace a Stage Plan but never replaces the Project Pl…" at bounding box center [196, 153] width 0 height 4
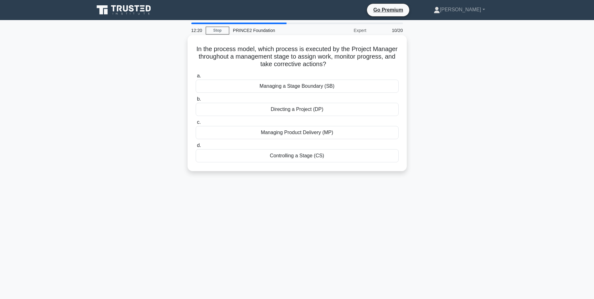
click at [312, 88] on div "Managing a Stage Boundary (SB)" at bounding box center [297, 86] width 203 height 13
click at [196, 78] on input "a. Managing a Stage Boundary (SB)" at bounding box center [196, 76] width 0 height 4
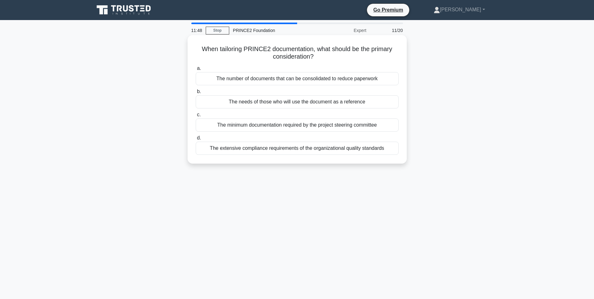
click at [319, 149] on div "The extensive compliance requirements of the organizational quality standards" at bounding box center [297, 147] width 203 height 13
click at [196, 140] on input "d. The extensive compliance requirements of the organizational quality standards" at bounding box center [196, 138] width 0 height 4
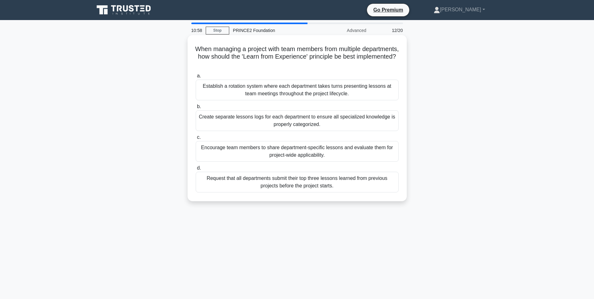
click at [339, 92] on div "Establish a rotation system where each department takes turns presenting lesson…" at bounding box center [297, 90] width 203 height 21
click at [196, 78] on input "a. Establish a rotation system where each department takes turns presenting les…" at bounding box center [196, 76] width 0 height 4
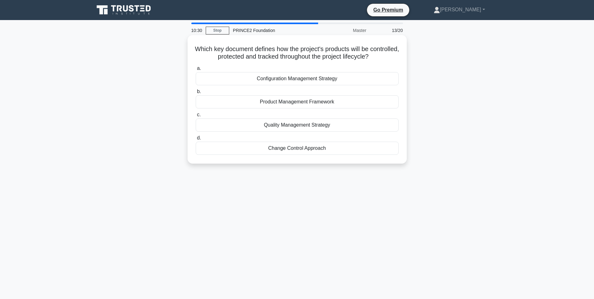
click at [308, 149] on div "Change Control Approach" at bounding box center [297, 147] width 203 height 13
click at [196, 140] on input "d. Change Control Approach" at bounding box center [196, 138] width 0 height 4
click at [297, 78] on div "Executive" at bounding box center [297, 78] width 203 height 13
click at [196, 70] on input "a. Executive" at bounding box center [196, 68] width 0 height 4
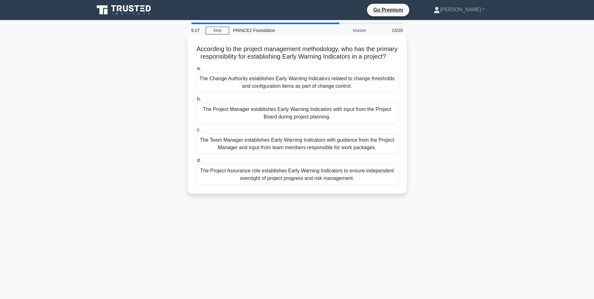
click at [332, 149] on div "The Team Manager establishes Early Warning Indicators with guidance from the Pr…" at bounding box center [297, 143] width 203 height 21
click at [196, 132] on input "c. The Team Manager establishes Early Warning Indicators with guidance from the…" at bounding box center [196, 130] width 0 height 4
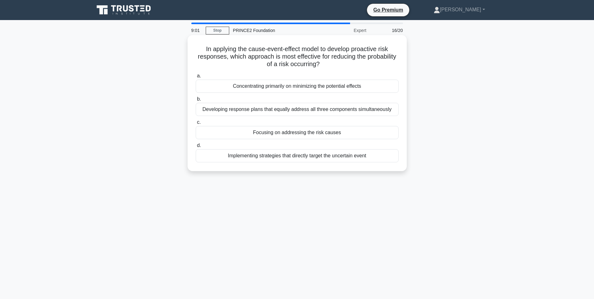
click at [286, 134] on div "Focusing on addressing the risk causes" at bounding box center [297, 132] width 203 height 13
click at [196, 124] on input "c. Focusing on addressing the risk causes" at bounding box center [196, 122] width 0 height 4
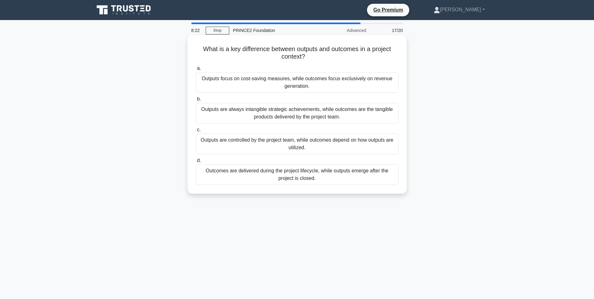
drag, startPoint x: 314, startPoint y: 56, endPoint x: 200, endPoint y: 46, distance: 114.7
click at [200, 46] on h5 "What is a key difference between outputs and outcomes in a project context? .sp…" at bounding box center [297, 53] width 204 height 16
copy h5 "What is a key difference between outputs and outcomes in a project context?"
click at [292, 173] on div "Outcomes are delivered during the project lifecycle, while outputs emerge after…" at bounding box center [297, 174] width 203 height 21
click at [196, 162] on input "d. Outcomes are delivered during the project lifecycle, while outputs emerge af…" at bounding box center [196, 160] width 0 height 4
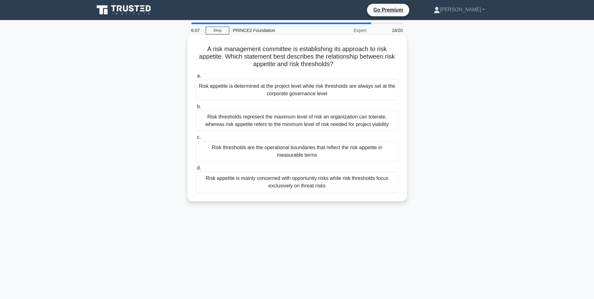
click at [300, 183] on div "Risk appetite is mainly concerned with opportunity risks while risk thresholds …" at bounding box center [297, 182] width 203 height 21
click at [196, 170] on input "d. Risk appetite is mainly concerned with opportunity risks while risk threshol…" at bounding box center [196, 168] width 0 height 4
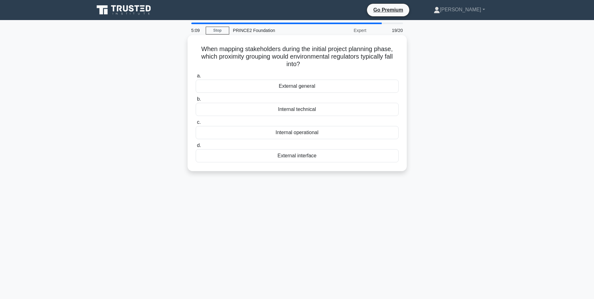
click at [293, 157] on div "External interface" at bounding box center [297, 155] width 203 height 13
click at [196, 147] on input "d. External interface" at bounding box center [196, 145] width 0 height 4
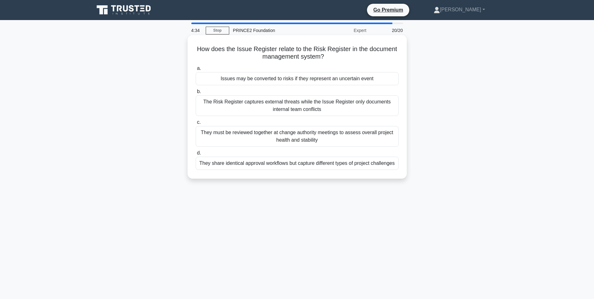
click at [279, 80] on div "Issues may be converted to risks if they represent an uncertain event" at bounding box center [297, 78] width 203 height 13
click at [196, 70] on input "a. Issues may be converted to risks if they represent an uncertain event" at bounding box center [196, 68] width 0 height 4
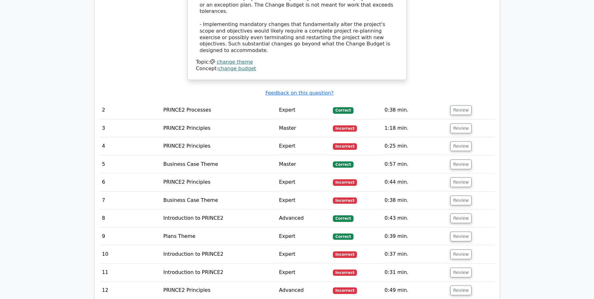
scroll to position [814, 0]
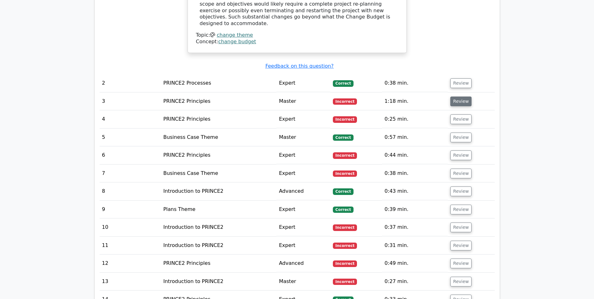
click at [460, 96] on button "Review" at bounding box center [460, 101] width 21 height 10
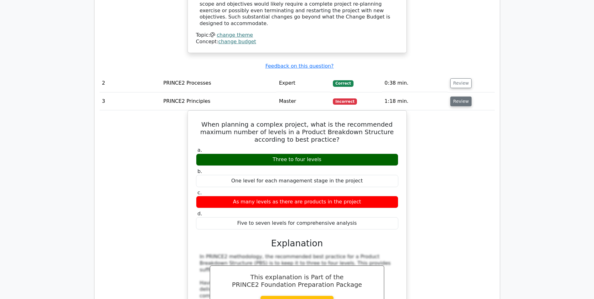
click at [458, 96] on button "Review" at bounding box center [460, 101] width 21 height 10
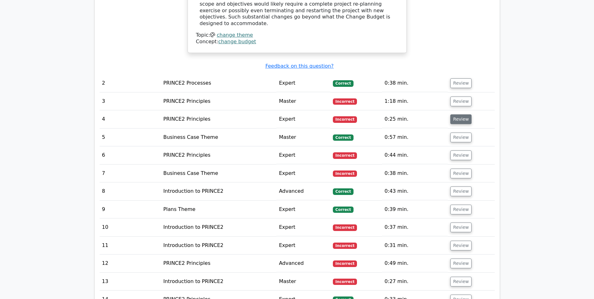
click at [457, 114] on button "Review" at bounding box center [460, 119] width 21 height 10
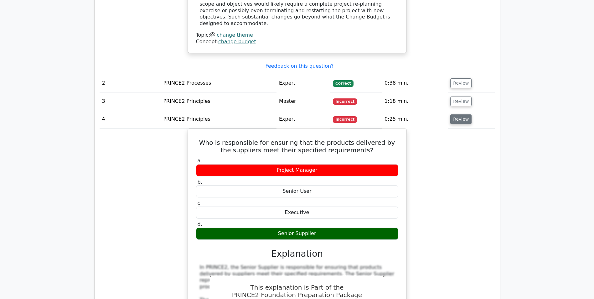
click at [464, 114] on button "Review" at bounding box center [460, 119] width 21 height 10
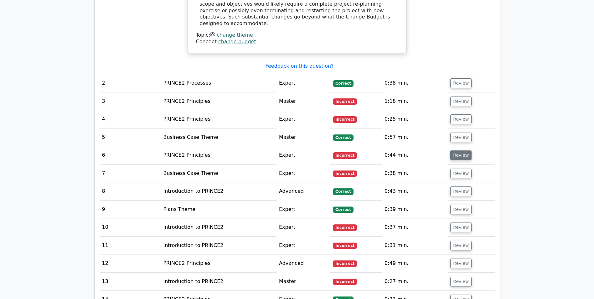
click at [460, 150] on button "Review" at bounding box center [460, 155] width 21 height 10
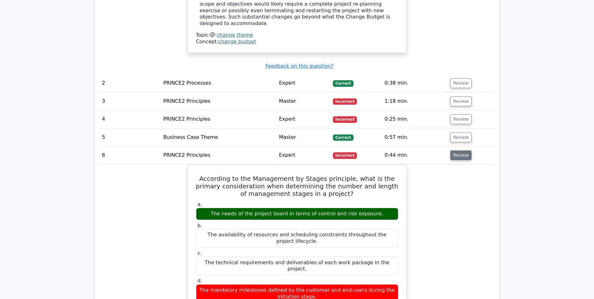
click at [455, 150] on button "Review" at bounding box center [460, 155] width 21 height 10
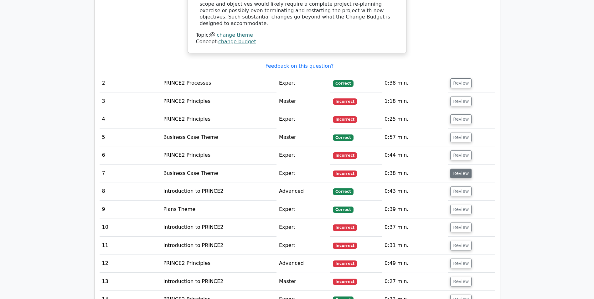
click at [454, 168] on button "Review" at bounding box center [460, 173] width 21 height 10
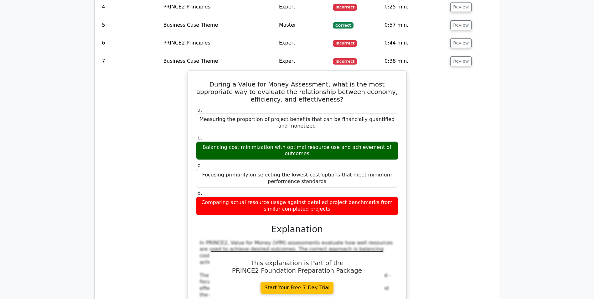
scroll to position [939, 0]
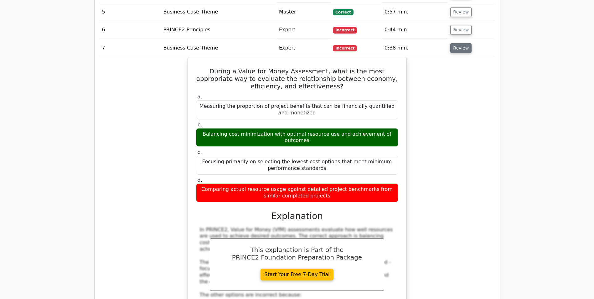
click at [455, 43] on button "Review" at bounding box center [460, 48] width 21 height 10
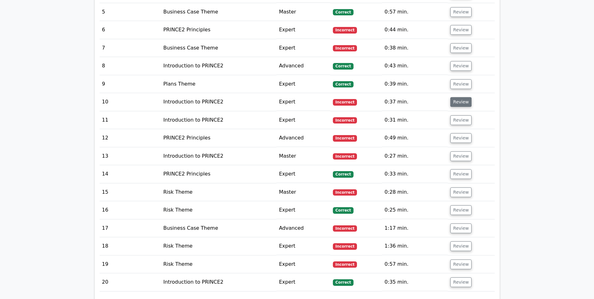
click at [460, 97] on button "Review" at bounding box center [460, 102] width 21 height 10
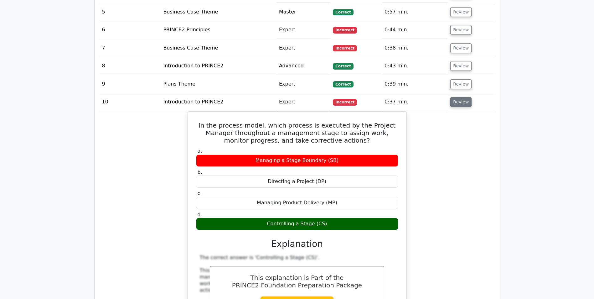
click at [463, 97] on button "Review" at bounding box center [460, 102] width 21 height 10
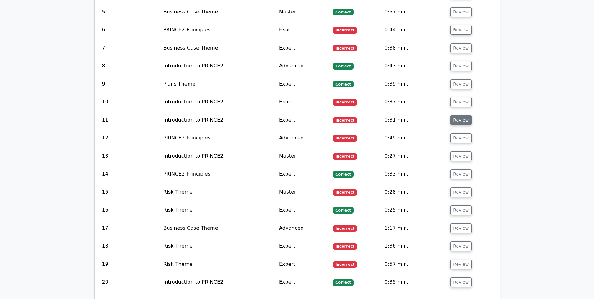
click at [459, 115] on button "Review" at bounding box center [460, 120] width 21 height 10
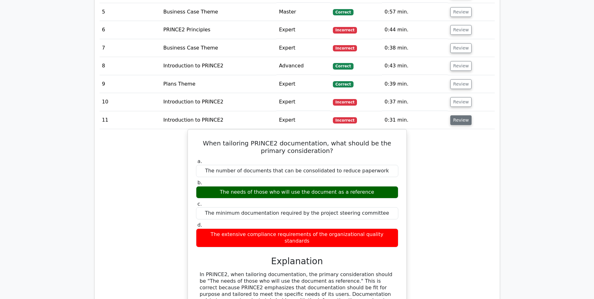
click at [460, 115] on button "Review" at bounding box center [460, 120] width 21 height 10
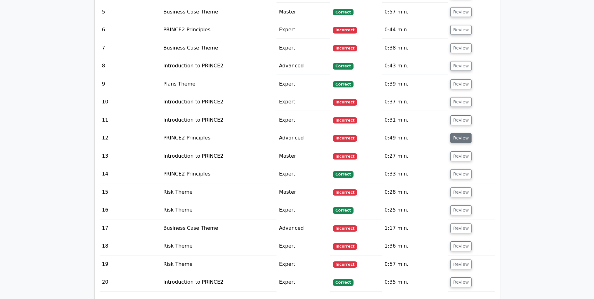
click at [462, 133] on button "Review" at bounding box center [460, 138] width 21 height 10
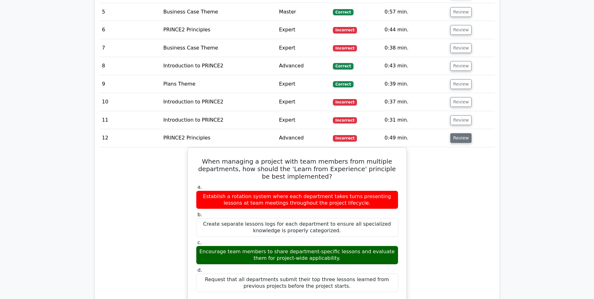
click at [457, 133] on button "Review" at bounding box center [460, 138] width 21 height 10
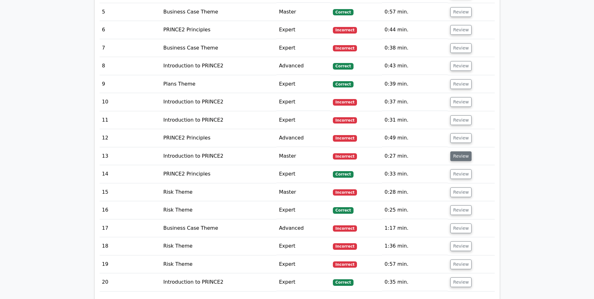
click at [459, 151] on button "Review" at bounding box center [460, 156] width 21 height 10
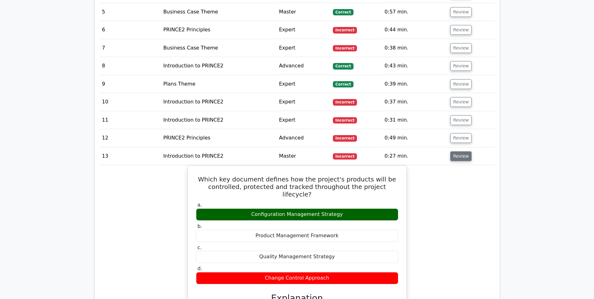
click at [460, 151] on button "Review" at bounding box center [460, 156] width 21 height 10
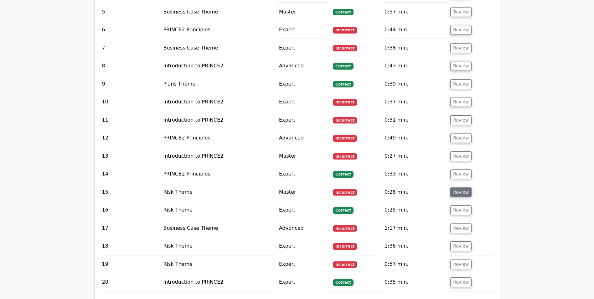
click at [460, 187] on button "Review" at bounding box center [460, 192] width 21 height 10
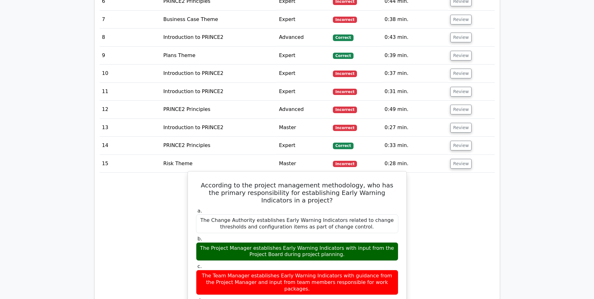
scroll to position [1033, 0]
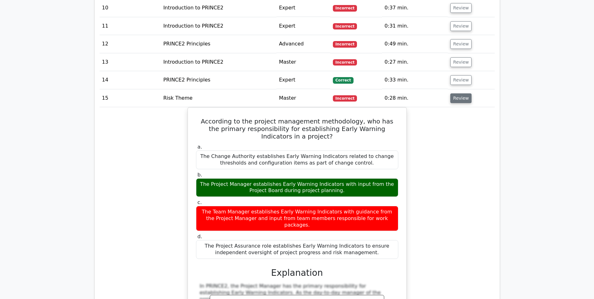
click at [457, 93] on button "Review" at bounding box center [460, 98] width 21 height 10
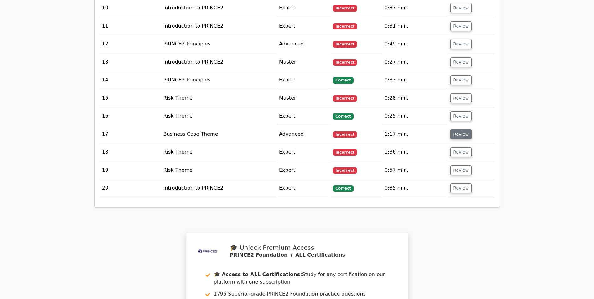
click at [457, 129] on button "Review" at bounding box center [460, 134] width 21 height 10
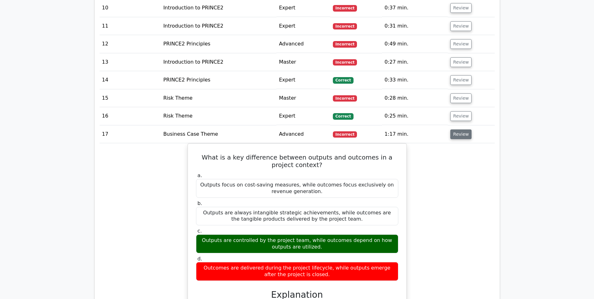
click at [460, 129] on button "Review" at bounding box center [460, 134] width 21 height 10
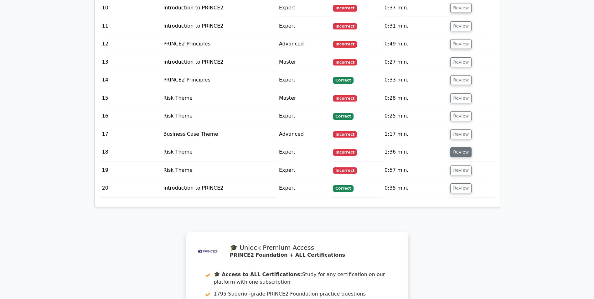
click at [460, 147] on button "Review" at bounding box center [460, 152] width 21 height 10
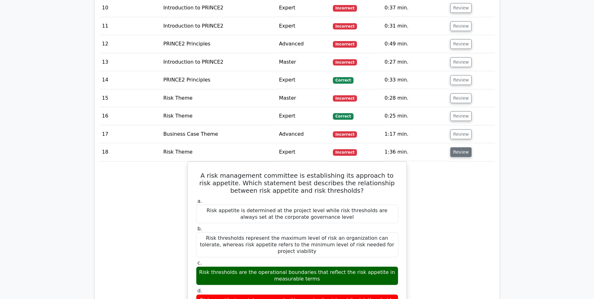
click at [456, 147] on button "Review" at bounding box center [460, 152] width 21 height 10
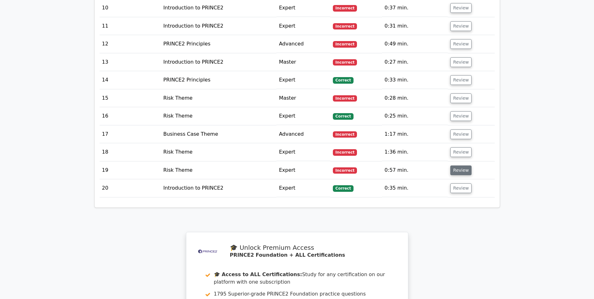
click at [461, 165] on button "Review" at bounding box center [460, 170] width 21 height 10
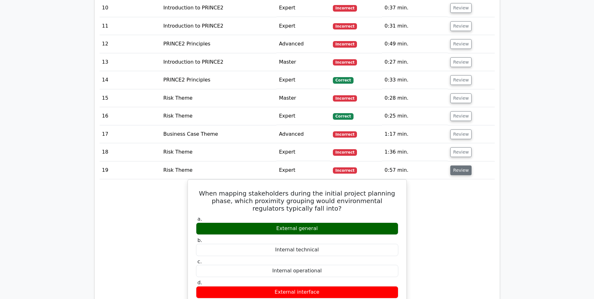
click at [456, 165] on button "Review" at bounding box center [460, 170] width 21 height 10
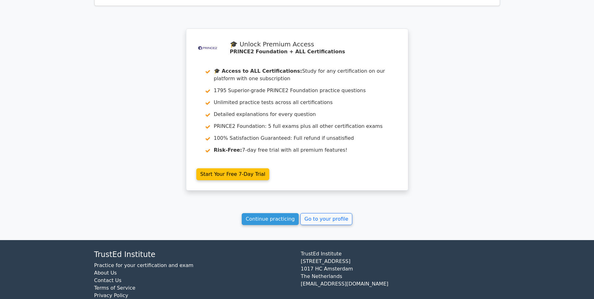
scroll to position [1236, 0]
click at [262, 213] on link "Continue practicing" at bounding box center [270, 219] width 57 height 12
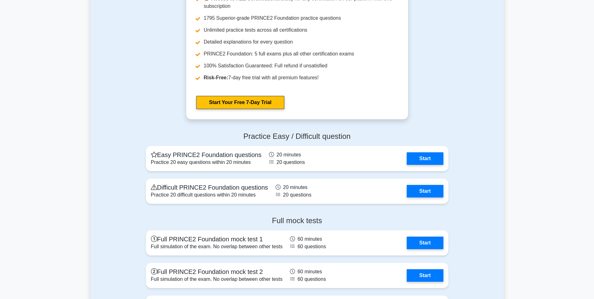
scroll to position [1064, 0]
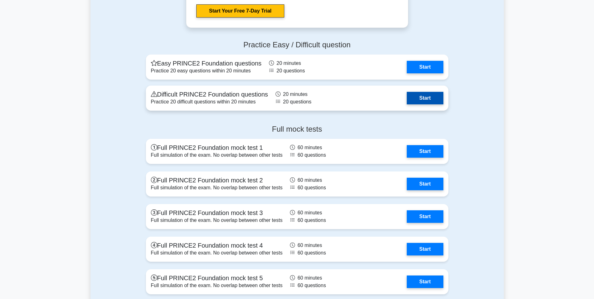
click at [431, 96] on link "Start" at bounding box center [425, 98] width 36 height 13
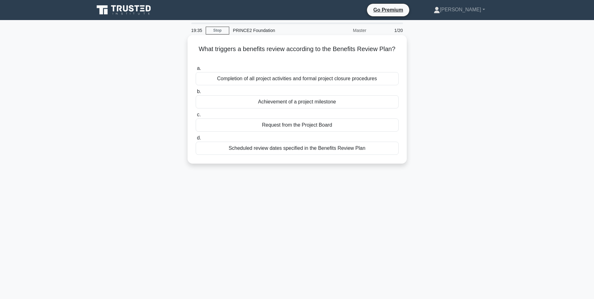
click at [337, 104] on div "Achievement of a project milestone" at bounding box center [297, 101] width 203 height 13
click at [196, 94] on input "b. Achievement of a project milestone" at bounding box center [196, 92] width 0 height 4
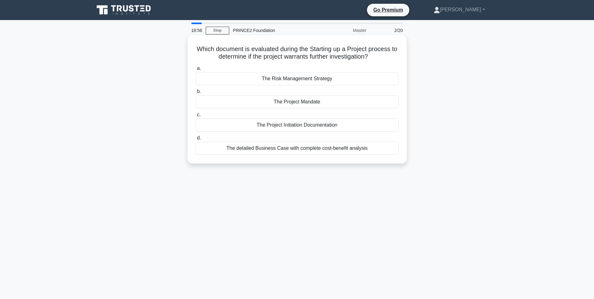
click at [291, 126] on div "The Project Initiation Documentation" at bounding box center [297, 124] width 203 height 13
click at [196, 117] on input "c. The Project Initiation Documentation" at bounding box center [196, 115] width 0 height 4
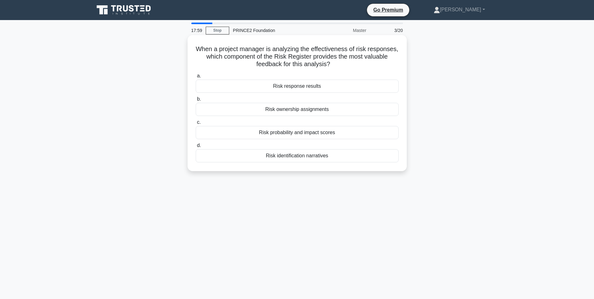
click at [308, 133] on div "Risk probability and impact scores" at bounding box center [297, 132] width 203 height 13
click at [196, 124] on input "c. Risk probability and impact scores" at bounding box center [196, 122] width 0 height 4
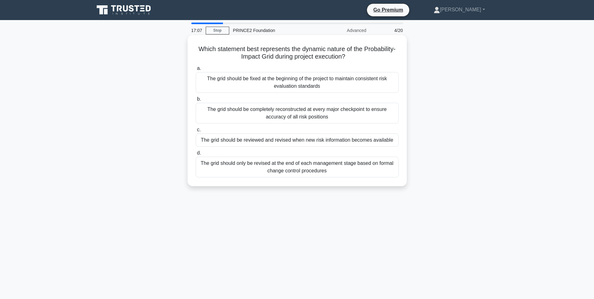
click at [318, 141] on div "The grid should be reviewed and revised when new risk information becomes avail…" at bounding box center [297, 139] width 203 height 13
click at [196, 132] on input "c. The grid should be reviewed and revised when new risk information becomes av…" at bounding box center [196, 130] width 0 height 4
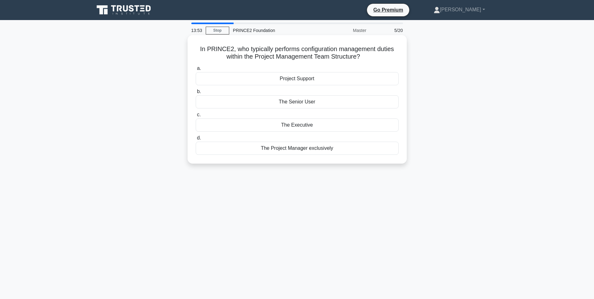
click at [301, 125] on div "The Executive" at bounding box center [297, 124] width 203 height 13
click at [196, 117] on input "c. The Executive" at bounding box center [196, 115] width 0 height 4
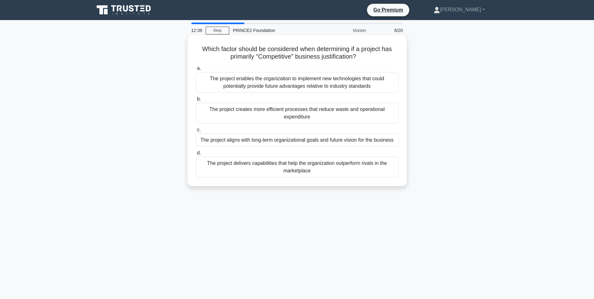
click at [302, 169] on div "The project delivers capabilities that help the organization outperform rivals …" at bounding box center [297, 167] width 203 height 21
click at [196, 155] on input "d. The project delivers capabilities that help the organization outperform riva…" at bounding box center [196, 153] width 0 height 4
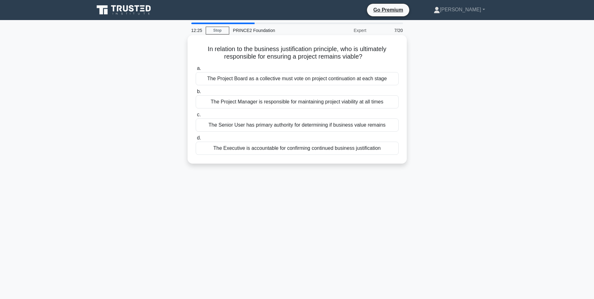
click at [281, 150] on div "The Executive is accountable for confirming continued business justification" at bounding box center [297, 147] width 203 height 13
click at [196, 140] on input "d. The Executive is accountable for confirming continued business justification" at bounding box center [196, 138] width 0 height 4
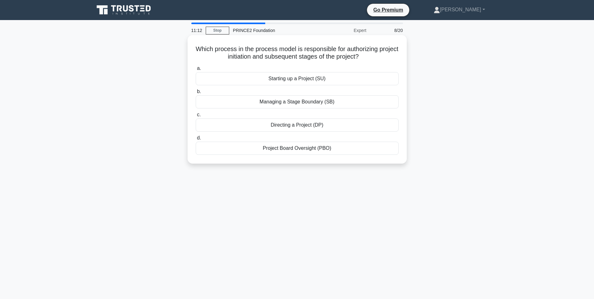
click at [301, 102] on div "Managing a Stage Boundary (SB)" at bounding box center [297, 101] width 203 height 13
click at [196, 94] on input "b. Managing a Stage Boundary (SB)" at bounding box center [196, 92] width 0 height 4
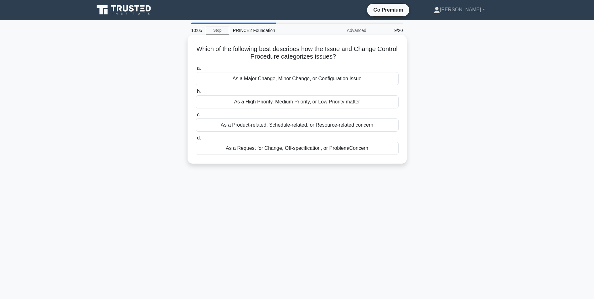
click at [337, 150] on div "As a Request for Change, Off-specification, or Problem/Concern" at bounding box center [297, 147] width 203 height 13
click at [196, 140] on input "d. As a Request for Change, Off-specification, or Problem/Concern" at bounding box center [196, 138] width 0 height 4
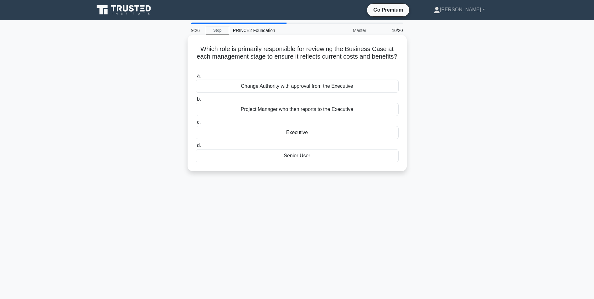
click at [321, 111] on div "Project Manager who then reports to the Executive" at bounding box center [297, 109] width 203 height 13
click at [196, 101] on input "b. Project Manager who then reports to the Executive" at bounding box center [196, 99] width 0 height 4
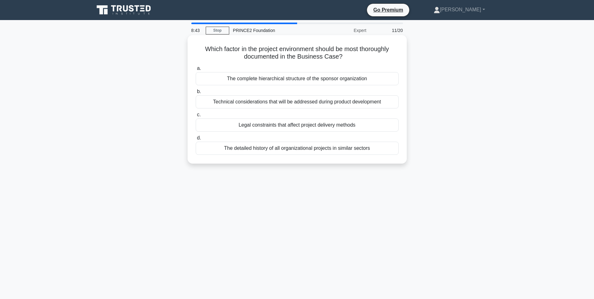
click at [308, 147] on div "The detailed history of all organizational projects in similar sectors" at bounding box center [297, 147] width 203 height 13
click at [196, 140] on input "d. The detailed history of all organizational projects in similar sectors" at bounding box center [196, 138] width 0 height 4
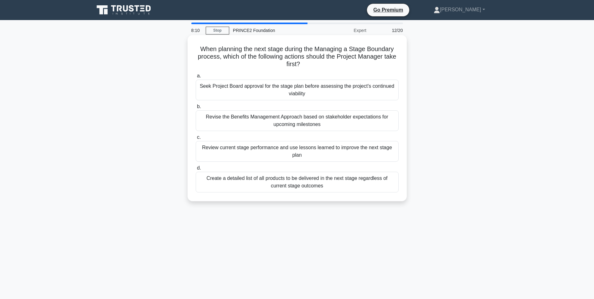
click at [325, 151] on div "Review current stage performance and use lessons learned to improve the next st…" at bounding box center [297, 151] width 203 height 21
click at [196, 139] on input "c. Review current stage performance and use lessons learned to improve the next…" at bounding box center [196, 137] width 0 height 4
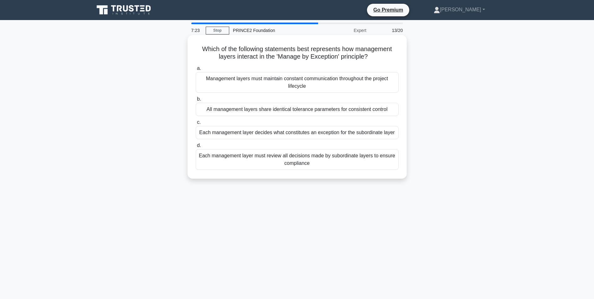
click at [318, 87] on div "Management layers must maintain constant communication throughout the project l…" at bounding box center [297, 82] width 203 height 21
click at [196, 70] on input "a. Management layers must maintain constant communication throughout the projec…" at bounding box center [196, 68] width 0 height 4
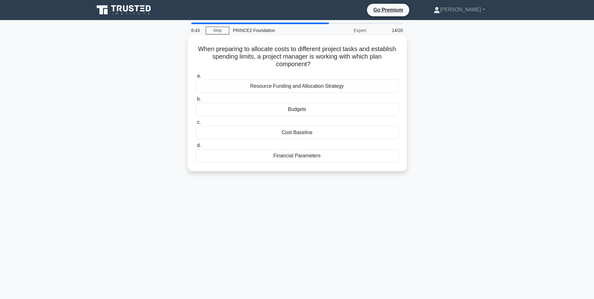
click at [299, 110] on div "Budgets" at bounding box center [297, 109] width 203 height 13
click at [196, 101] on input "b. Budgets" at bounding box center [196, 99] width 0 height 4
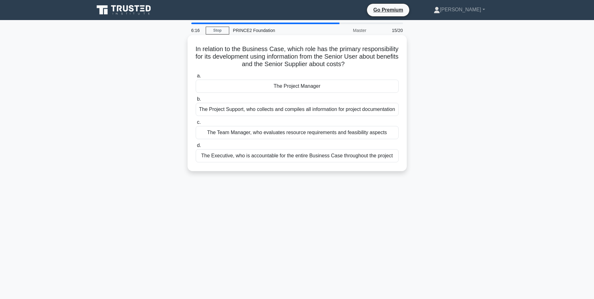
click at [345, 162] on div "The Executive, who is accountable for the entire Business Case throughout the p…" at bounding box center [297, 155] width 203 height 13
click at [196, 147] on input "d. The Executive, who is accountable for the entire Business Case throughout th…" at bounding box center [196, 145] width 0 height 4
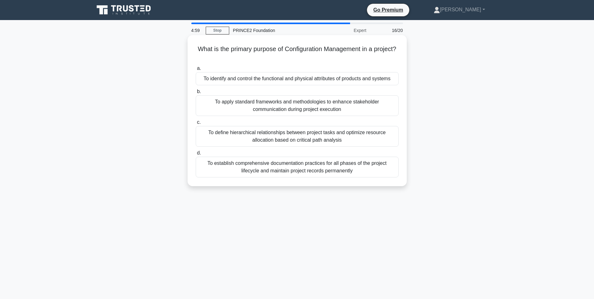
click at [350, 167] on div "To establish comprehensive documentation practices for all phases of the projec…" at bounding box center [297, 167] width 203 height 21
click at [196, 155] on input "d. To establish comprehensive documentation practices for all phases of the pro…" at bounding box center [196, 153] width 0 height 4
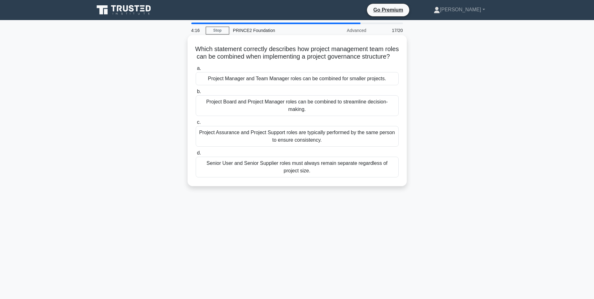
click at [334, 177] on div "Senior User and Senior Supplier roles must always remain separate regardless of…" at bounding box center [297, 167] width 203 height 21
click at [196, 155] on input "d. Senior User and Senior Supplier roles must always remain separate regardless…" at bounding box center [196, 153] width 0 height 4
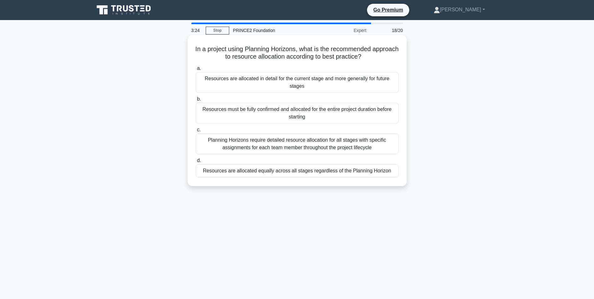
click at [343, 146] on div "Planning Horizons require detailed resource allocation for all stages with spec…" at bounding box center [297, 143] width 203 height 21
click at [196, 132] on input "c. Planning Horizons require detailed resource allocation for all stages with s…" at bounding box center [196, 130] width 0 height 4
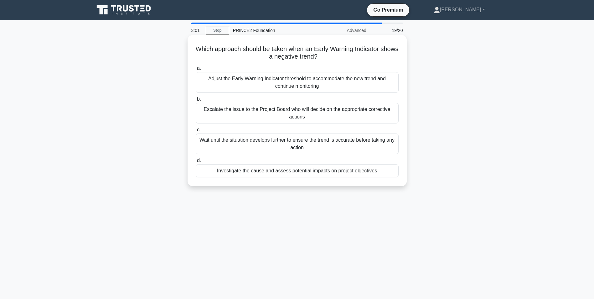
click at [334, 173] on div "Investigate the cause and assess potential impacts on project objectives" at bounding box center [297, 170] width 203 height 13
click at [196, 162] on input "d. Investigate the cause and assess potential impacts on project objectives" at bounding box center [196, 160] width 0 height 4
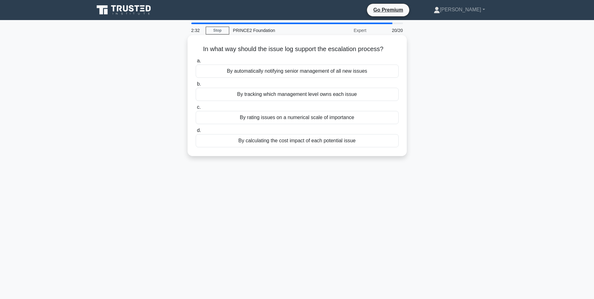
click at [365, 94] on div "By tracking which management level owns each issue" at bounding box center [297, 94] width 203 height 13
click at [196, 86] on input "b. By tracking which management level owns each issue" at bounding box center [196, 84] width 0 height 4
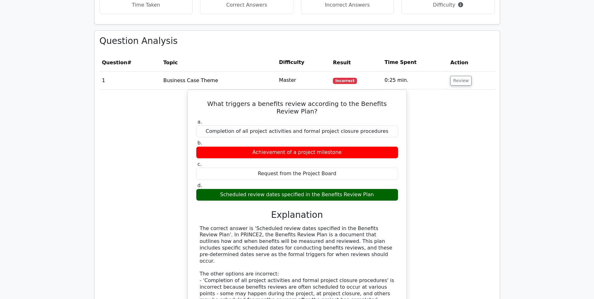
scroll to position [563, 0]
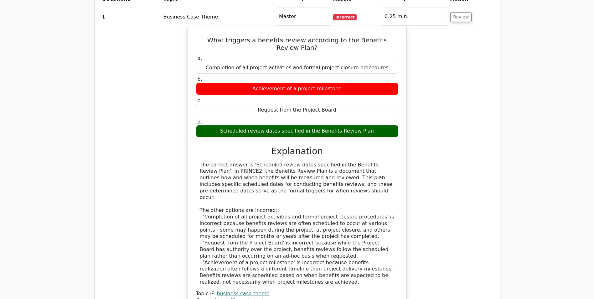
click at [414, 126] on div "What triggers a benefits review according to the Benefits Review Plan? a. Compl…" at bounding box center [297, 172] width 395 height 293
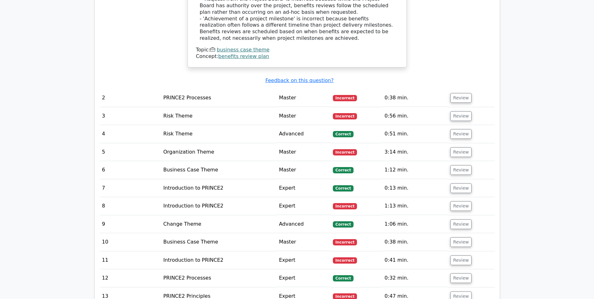
scroll to position [845, 0]
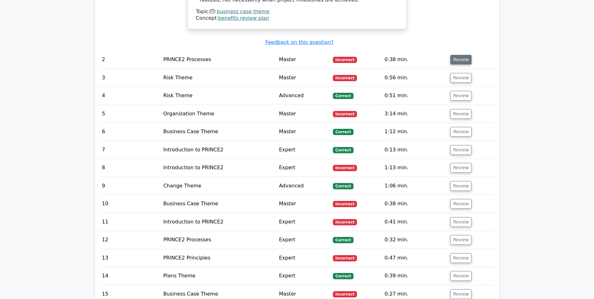
click at [455, 55] on button "Review" at bounding box center [460, 60] width 21 height 10
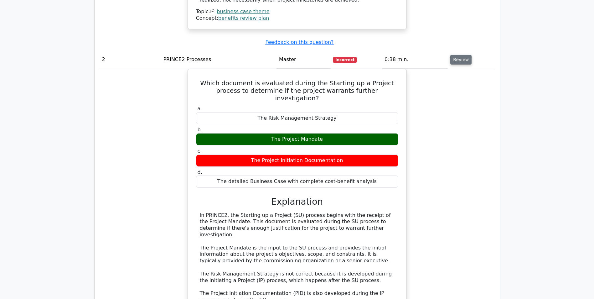
click at [463, 55] on button "Review" at bounding box center [460, 60] width 21 height 10
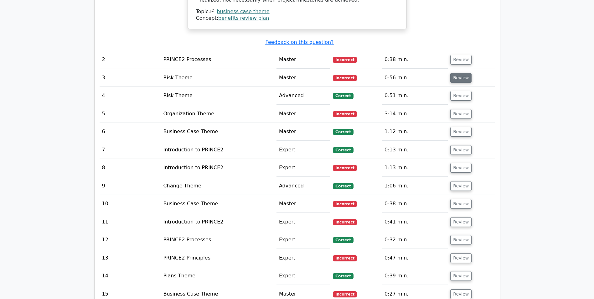
click at [461, 73] on button "Review" at bounding box center [460, 78] width 21 height 10
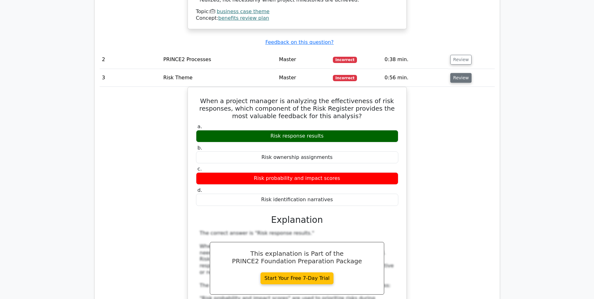
click at [456, 73] on button "Review" at bounding box center [460, 78] width 21 height 10
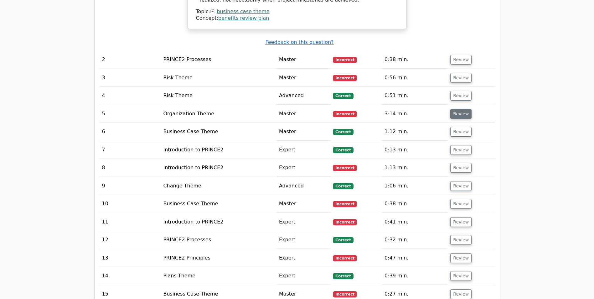
click at [457, 109] on button "Review" at bounding box center [460, 114] width 21 height 10
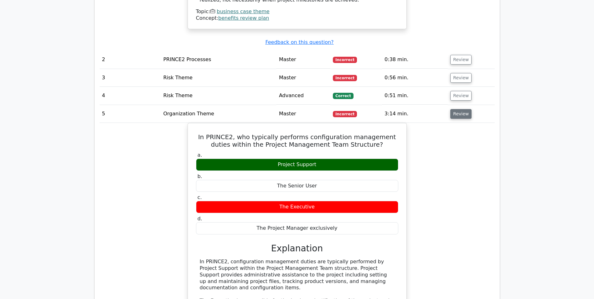
click at [458, 109] on button "Review" at bounding box center [460, 114] width 21 height 10
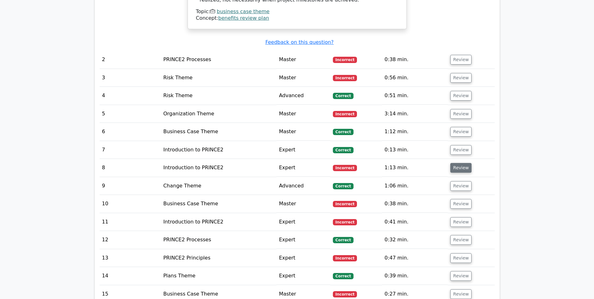
click at [461, 163] on button "Review" at bounding box center [460, 168] width 21 height 10
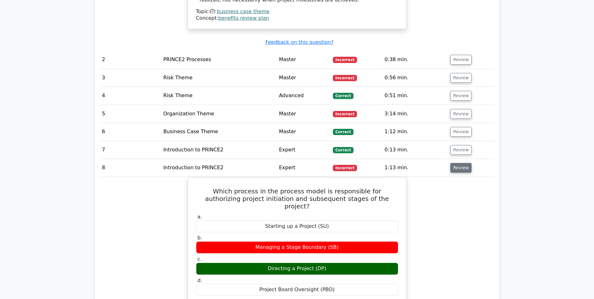
click at [461, 163] on button "Review" at bounding box center [460, 168] width 21 height 10
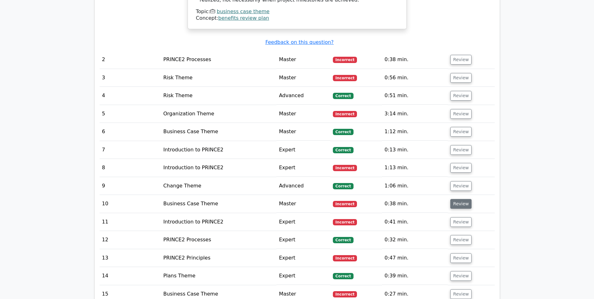
click at [458, 199] on button "Review" at bounding box center [460, 204] width 21 height 10
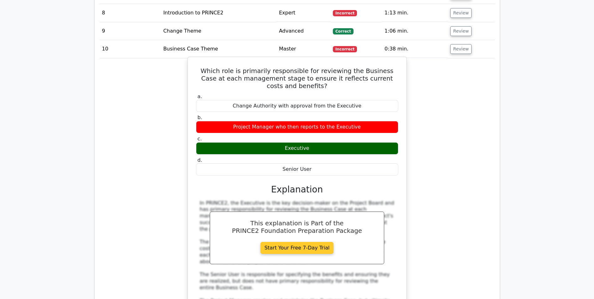
scroll to position [1002, 0]
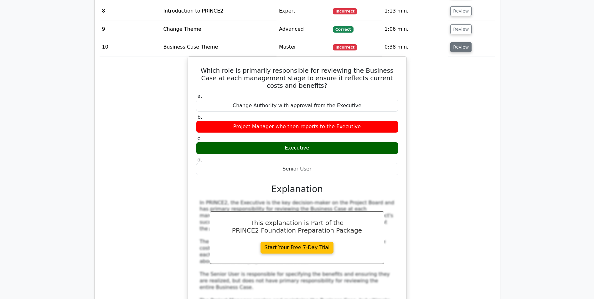
click at [458, 42] on button "Review" at bounding box center [460, 47] width 21 height 10
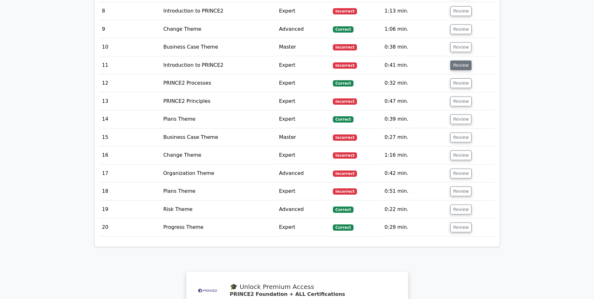
click at [458, 60] on button "Review" at bounding box center [460, 65] width 21 height 10
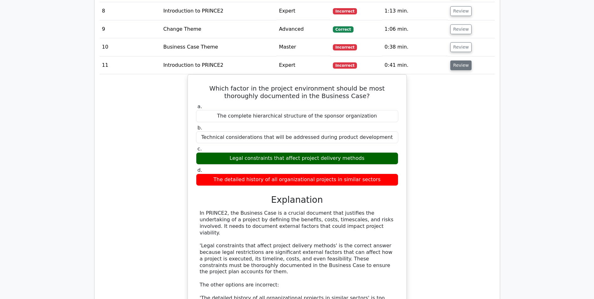
click at [458, 60] on button "Review" at bounding box center [460, 65] width 21 height 10
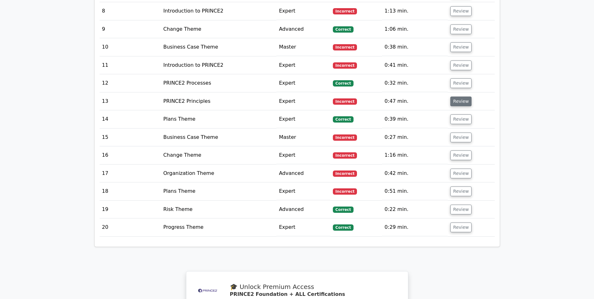
click at [458, 96] on button "Review" at bounding box center [460, 101] width 21 height 10
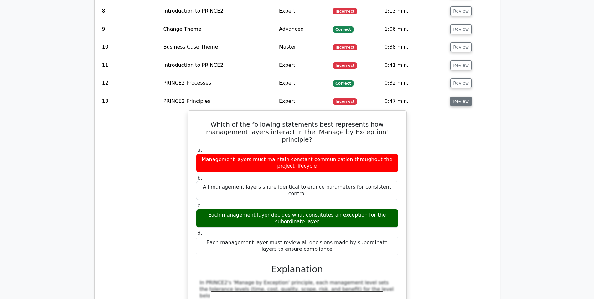
click at [455, 96] on button "Review" at bounding box center [460, 101] width 21 height 10
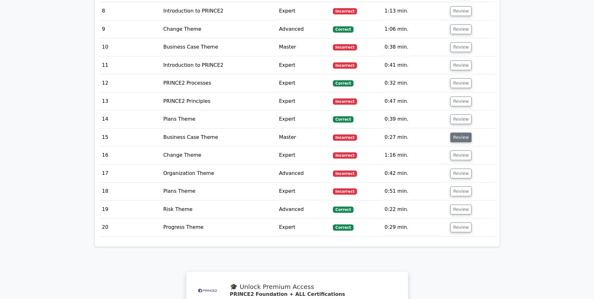
click at [458, 132] on button "Review" at bounding box center [460, 137] width 21 height 10
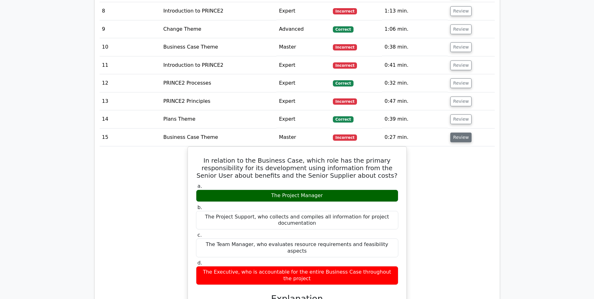
click at [458, 132] on button "Review" at bounding box center [460, 137] width 21 height 10
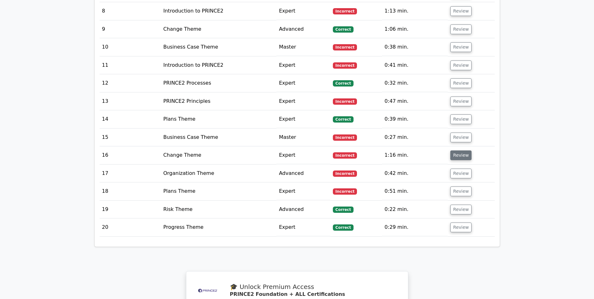
click at [458, 150] on button "Review" at bounding box center [460, 155] width 21 height 10
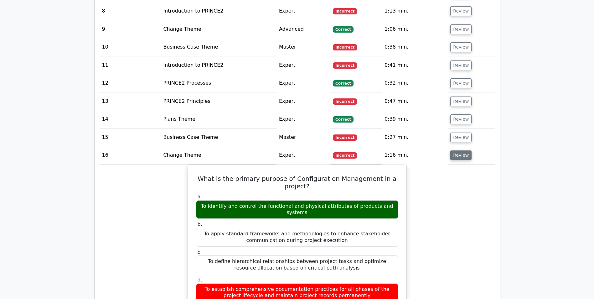
click at [458, 150] on button "Review" at bounding box center [460, 155] width 21 height 10
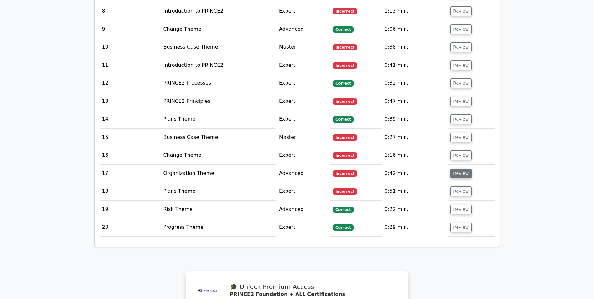
click at [455, 168] on button "Review" at bounding box center [460, 173] width 21 height 10
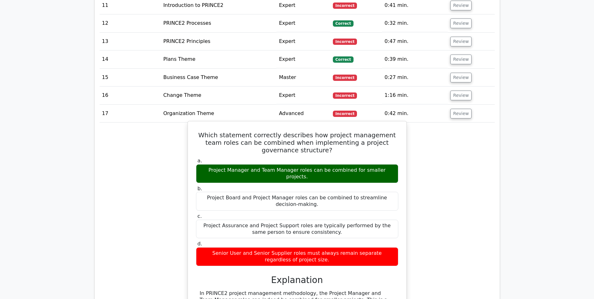
scroll to position [1096, 0]
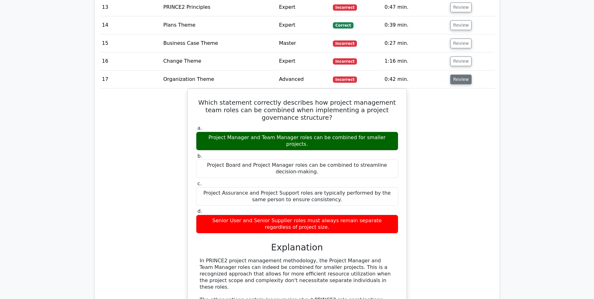
click at [460, 75] on button "Review" at bounding box center [460, 80] width 21 height 10
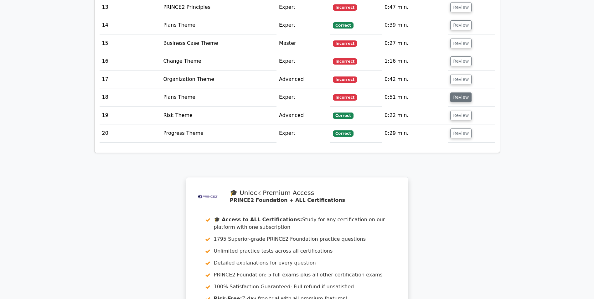
click at [460, 92] on button "Review" at bounding box center [460, 97] width 21 height 10
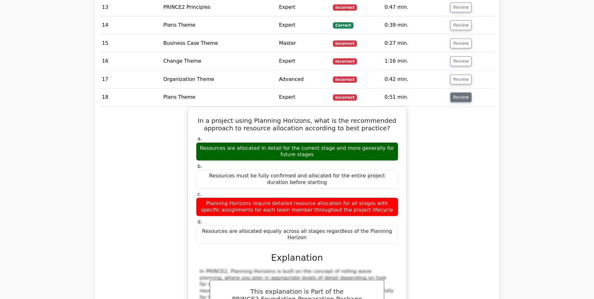
click at [463, 92] on button "Review" at bounding box center [460, 97] width 21 height 10
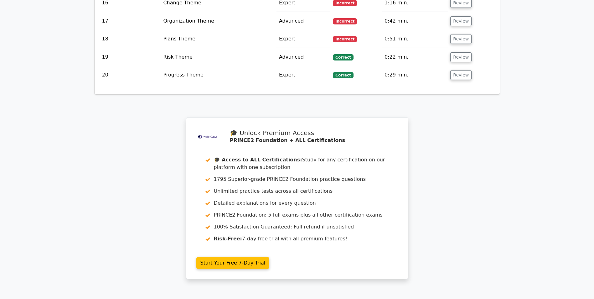
scroll to position [1250, 0]
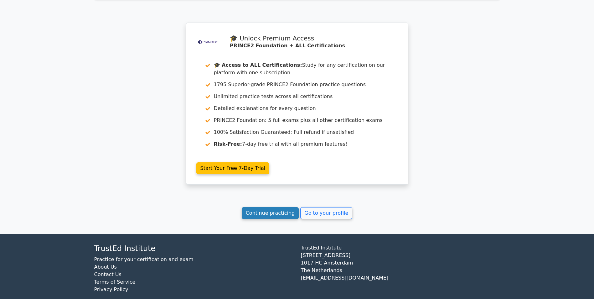
click at [278, 207] on link "Continue practicing" at bounding box center [270, 213] width 57 height 12
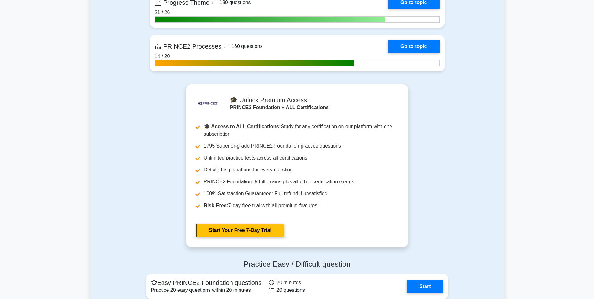
scroll to position [1002, 0]
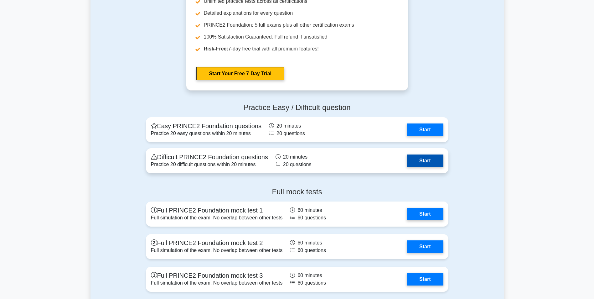
click at [434, 163] on link "Start" at bounding box center [425, 160] width 36 height 13
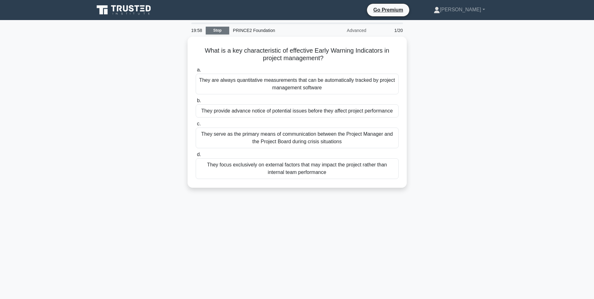
click at [216, 30] on link "Stop" at bounding box center [217, 31] width 23 height 8
click at [231, 31] on div "PRINCE2 Foundation" at bounding box center [272, 30] width 86 height 13
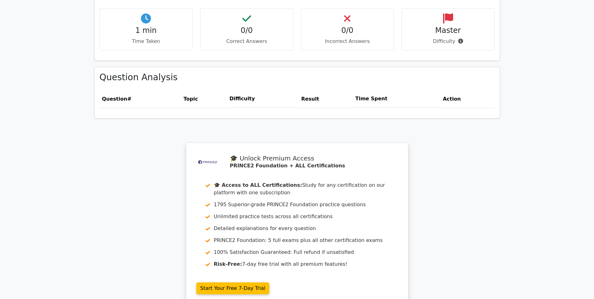
scroll to position [511, 0]
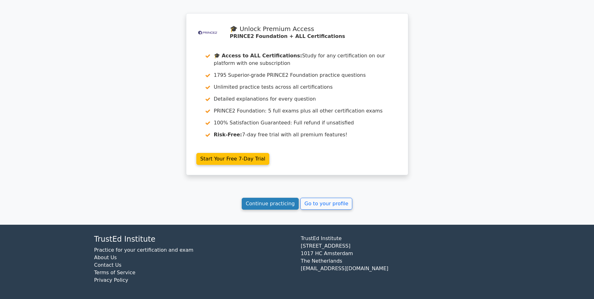
click at [278, 202] on link "Continue practicing" at bounding box center [270, 204] width 57 height 12
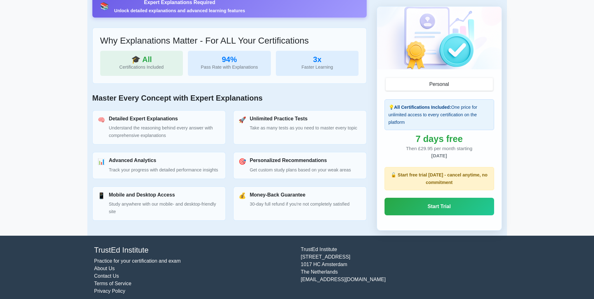
scroll to position [204, 0]
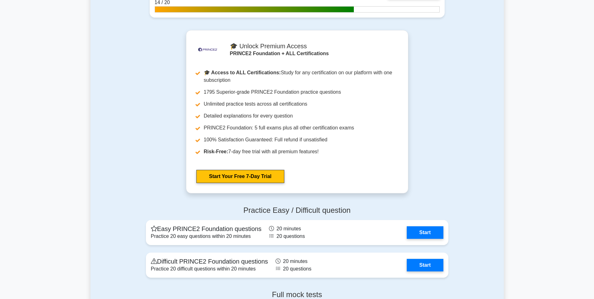
scroll to position [1033, 0]
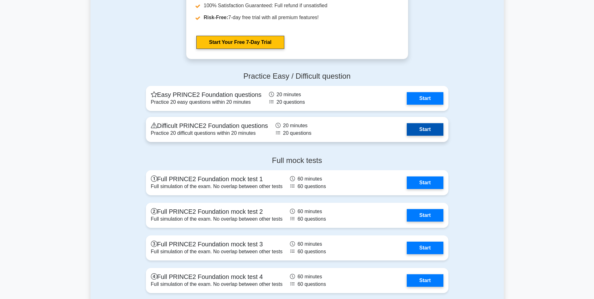
click at [420, 127] on link "Start" at bounding box center [425, 129] width 36 height 13
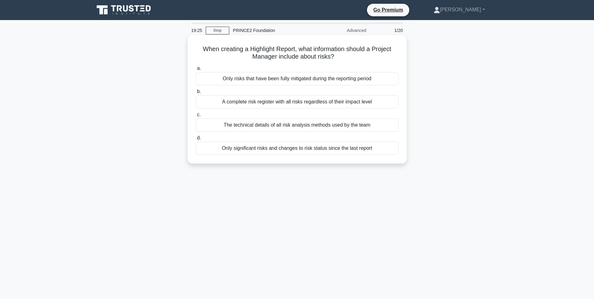
click at [279, 103] on div "A complete risk register with all risks regardless of their impact level" at bounding box center [297, 101] width 203 height 13
click at [196, 94] on input "b. A complete risk register with all risks regardless of their impact level" at bounding box center [196, 92] width 0 height 4
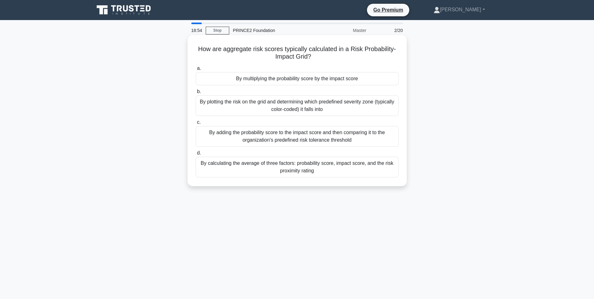
drag, startPoint x: 197, startPoint y: 49, endPoint x: 319, endPoint y: 58, distance: 122.5
click at [319, 58] on h5 "How are aggregate risk scores typically calculated in a Risk Probability-Impact…" at bounding box center [297, 53] width 204 height 16
copy h5 "How are aggregate risk scores typically calculated in a Risk Probability-Impact…"
click at [257, 80] on div "By multiplying the probability score by the impact score" at bounding box center [297, 78] width 203 height 13
click at [196, 70] on input "a. By multiplying the probability score by the impact score" at bounding box center [196, 68] width 0 height 4
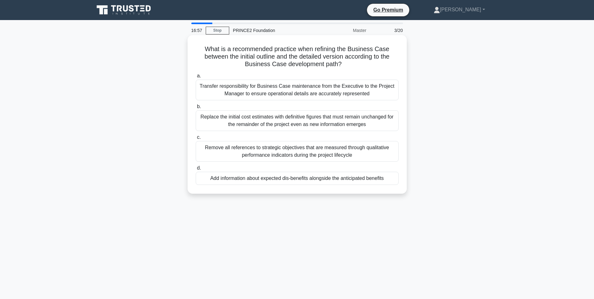
click at [269, 91] on div "Transfer responsibility for Business Case maintenance from the Executive to the…" at bounding box center [297, 90] width 203 height 21
click at [196, 78] on input "a. Transfer responsibility for Business Case maintenance from the Executive to …" at bounding box center [196, 76] width 0 height 4
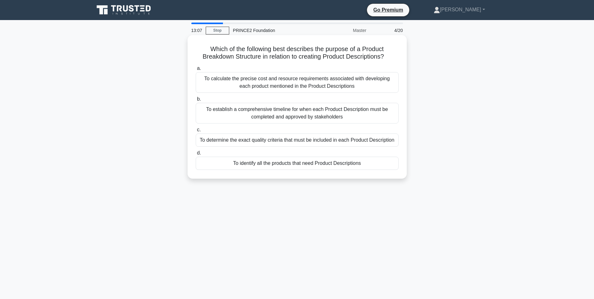
click at [348, 142] on div "To determine the exact quality criteria that must be included in each Product D…" at bounding box center [297, 139] width 203 height 13
click at [196, 132] on input "c. To determine the exact quality criteria that must be included in each Produc…" at bounding box center [196, 130] width 0 height 4
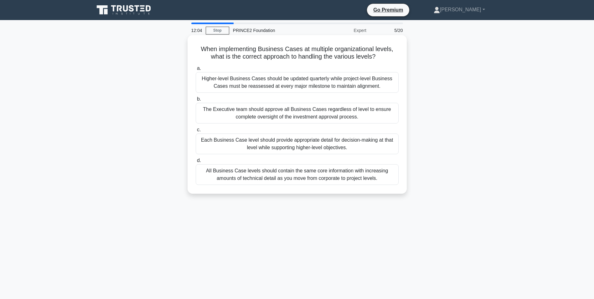
click at [337, 147] on div "Each Business Case level should provide appropriate detail for decision-making …" at bounding box center [297, 143] width 203 height 21
click at [196, 132] on input "c. Each Business Case level should provide appropriate detail for decision-maki…" at bounding box center [196, 130] width 0 height 4
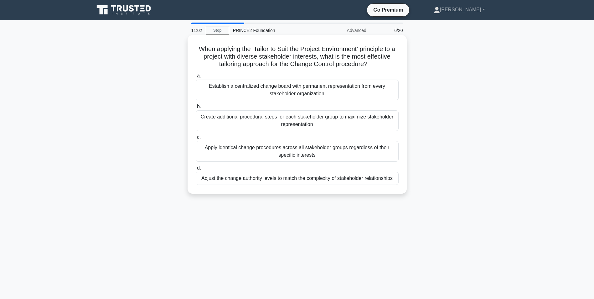
click at [382, 178] on div "Adjust the change authority levels to match the complexity of stakeholder relat…" at bounding box center [297, 178] width 203 height 13
click at [196, 170] on input "d. Adjust the change authority levels to match the complexity of stakeholder re…" at bounding box center [196, 168] width 0 height 4
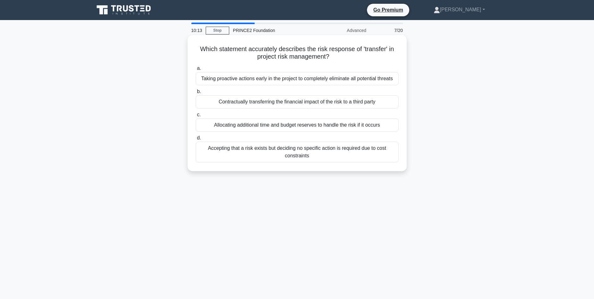
click at [342, 101] on div "Contractually transferring the financial impact of the risk to a third party" at bounding box center [297, 101] width 203 height 13
click at [196, 94] on input "b. Contractually transferring the financial impact of the risk to a third party" at bounding box center [196, 92] width 0 height 4
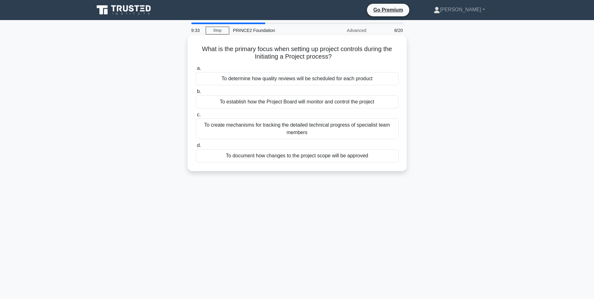
click at [320, 102] on div "To establish how the Project Board will monitor and control the project" at bounding box center [297, 101] width 203 height 13
click at [196, 94] on input "b. To establish how the Project Board will monitor and control the project" at bounding box center [196, 92] width 0 height 4
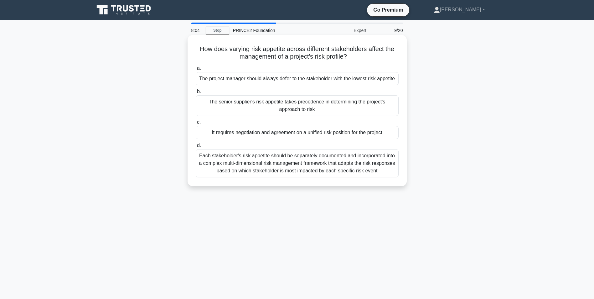
click at [316, 133] on div "It requires negotiation and agreement on a unified risk position for the project" at bounding box center [297, 132] width 203 height 13
click at [196, 124] on input "c. It requires negotiation and agreement on a unified risk position for the pro…" at bounding box center [196, 122] width 0 height 4
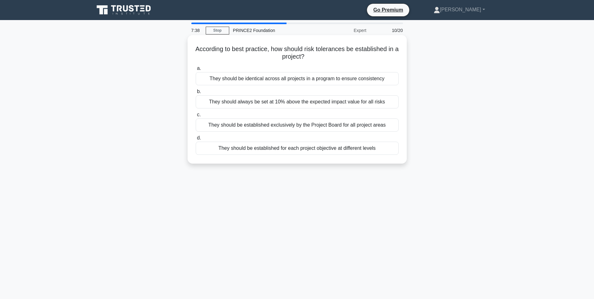
click at [362, 149] on div "They should be established for each project objective at different levels" at bounding box center [297, 147] width 203 height 13
click at [196, 140] on input "d. They should be established for each project objective at different levels" at bounding box center [196, 138] width 0 height 4
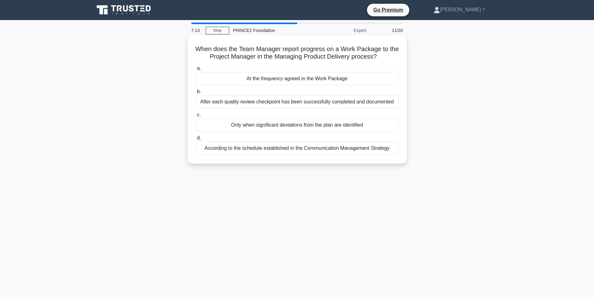
click at [343, 80] on div "At the frequency agreed in the Work Package" at bounding box center [297, 78] width 203 height 13
click at [196, 70] on input "a. At the frequency agreed in the Work Package" at bounding box center [196, 68] width 0 height 4
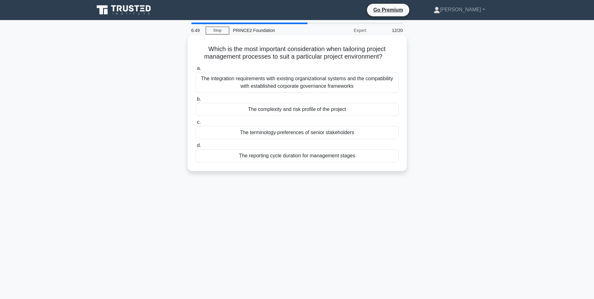
click at [338, 110] on div "The complexity and risk profile of the project" at bounding box center [297, 109] width 203 height 13
click at [196, 101] on input "b. The complexity and risk profile of the project" at bounding box center [196, 99] width 0 height 4
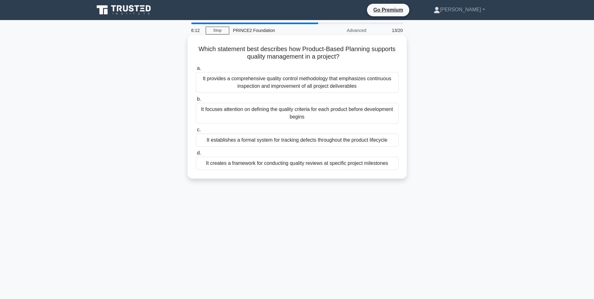
click at [347, 110] on div "It focuses attention on defining the quality criteria for each product before d…" at bounding box center [297, 113] width 203 height 21
click at [196, 101] on input "b. It focuses attention on defining the quality criteria for each product befor…" at bounding box center [196, 99] width 0 height 4
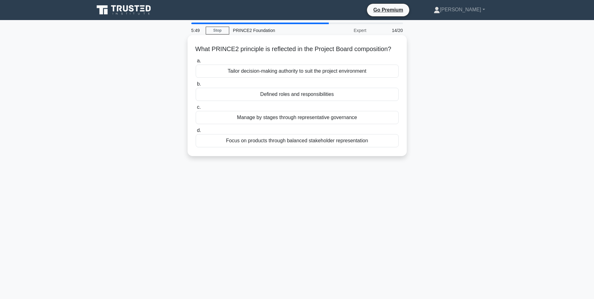
click at [343, 78] on div "Tailor decision-making authority to suit the project environment" at bounding box center [297, 70] width 203 height 13
click at [196, 63] on input "a. Tailor decision-making authority to suit the project environment" at bounding box center [196, 61] width 0 height 4
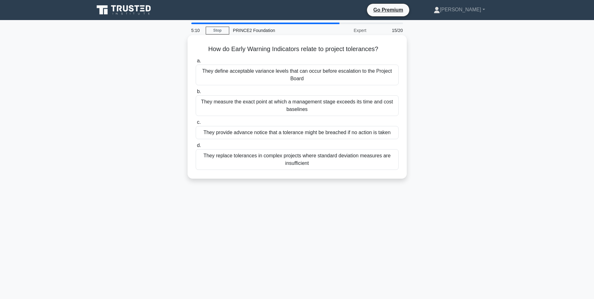
click at [387, 134] on div "They provide advance notice that a tolerance might be breached if no action is …" at bounding box center [297, 132] width 203 height 13
click at [196, 124] on input "c. They provide advance notice that a tolerance might be breached if no action …" at bounding box center [196, 122] width 0 height 4
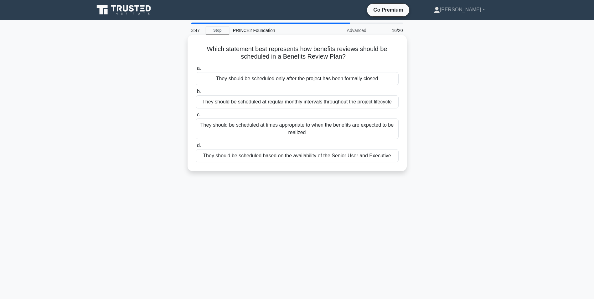
click at [288, 127] on div "They should be scheduled at times appropriate to when the benefits are expected…" at bounding box center [297, 128] width 203 height 21
click at [196, 117] on input "c. They should be scheduled at times appropriate to when the benefits are expec…" at bounding box center [196, 115] width 0 height 4
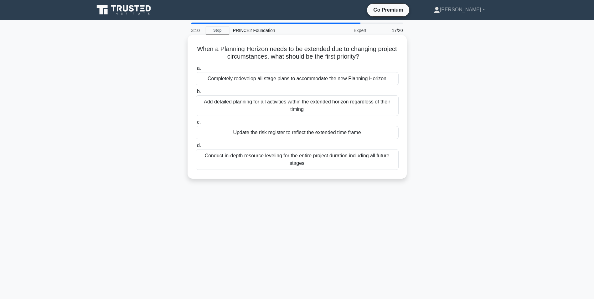
click at [328, 132] on div "Update the risk register to reflect the extended time frame" at bounding box center [297, 132] width 203 height 13
click at [196, 124] on input "c. Update the risk register to reflect the extended time frame" at bounding box center [196, 122] width 0 height 4
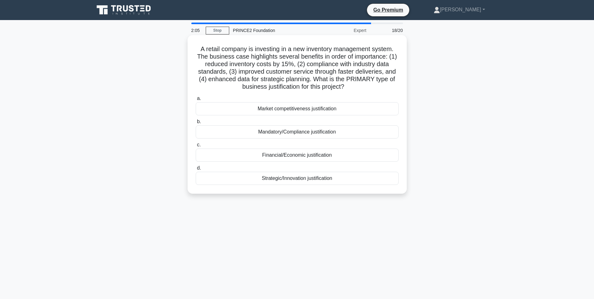
click at [313, 108] on div "Market competitiveness justification" at bounding box center [297, 108] width 203 height 13
click at [196, 100] on input "a. Market competitiveness justification" at bounding box center [196, 98] width 0 height 4
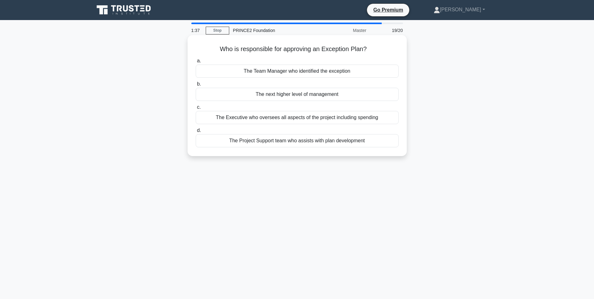
click at [363, 120] on div "The Executive who oversees all aspects of the project including spending" at bounding box center [297, 117] width 203 height 13
click at [196, 109] on input "c. The Executive who oversees all aspects of the project including spending" at bounding box center [196, 107] width 0 height 4
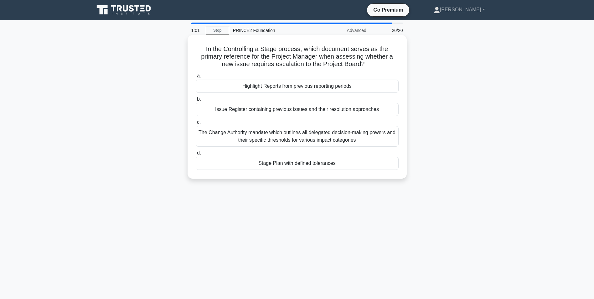
click at [306, 166] on div "Stage Plan with defined tolerances" at bounding box center [297, 163] width 203 height 13
click at [196, 155] on input "d. Stage Plan with defined tolerances" at bounding box center [196, 153] width 0 height 4
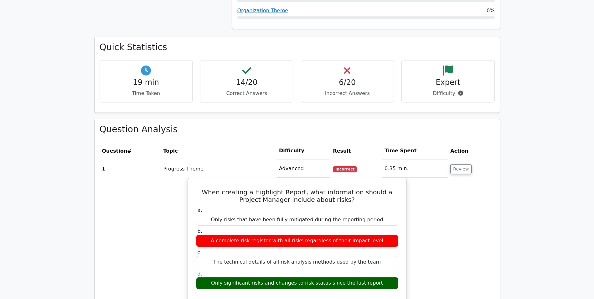
scroll to position [501, 0]
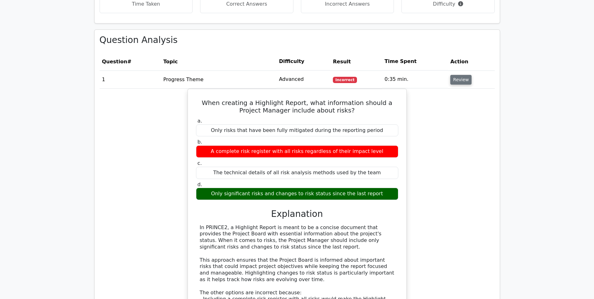
click at [457, 79] on button "Review" at bounding box center [460, 80] width 21 height 10
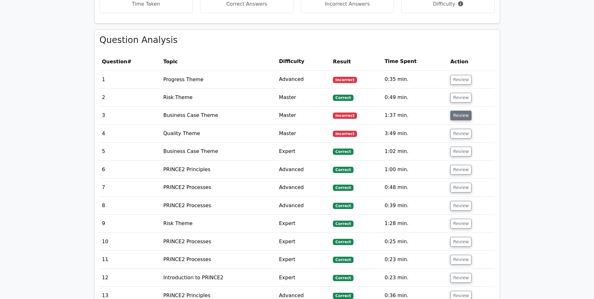
click at [457, 116] on button "Review" at bounding box center [460, 116] width 21 height 10
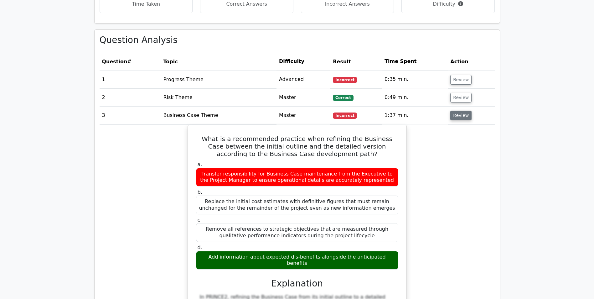
click at [459, 117] on button "Review" at bounding box center [460, 116] width 21 height 10
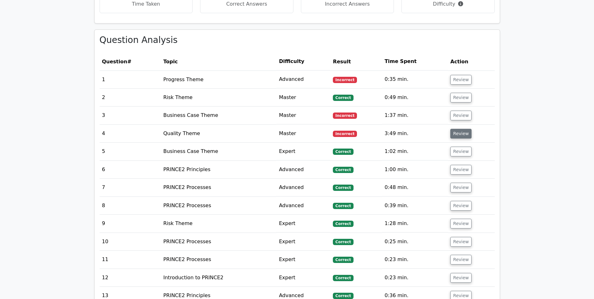
click at [459, 135] on button "Review" at bounding box center [460, 134] width 21 height 10
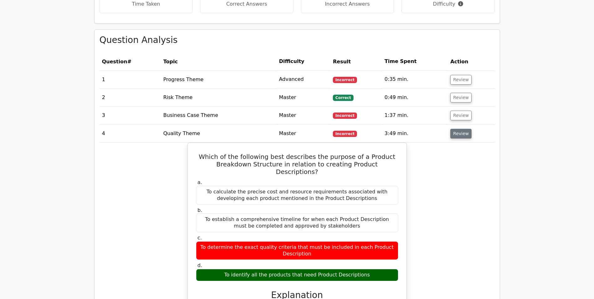
click at [460, 135] on button "Review" at bounding box center [460, 134] width 21 height 10
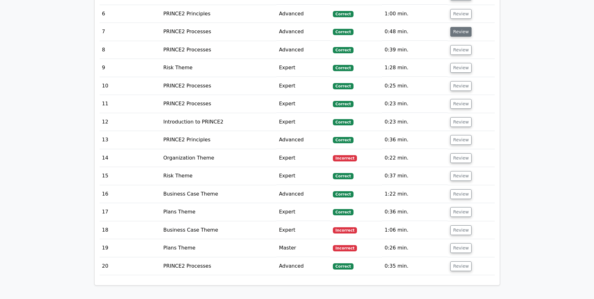
scroll to position [657, 0]
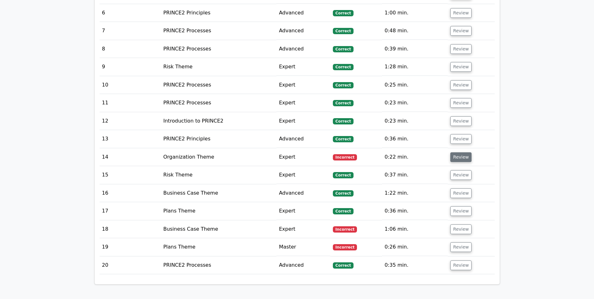
click at [460, 157] on button "Review" at bounding box center [460, 157] width 21 height 10
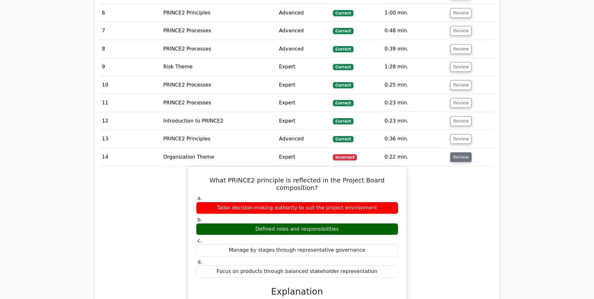
click at [455, 158] on button "Review" at bounding box center [460, 157] width 21 height 10
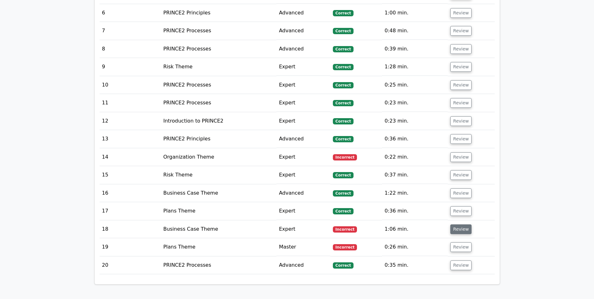
click at [459, 234] on button "Review" at bounding box center [460, 229] width 21 height 10
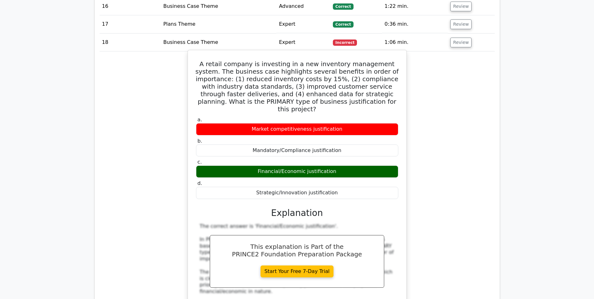
scroll to position [845, 0]
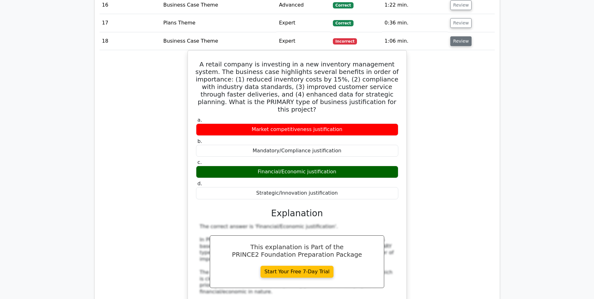
click at [462, 38] on button "Review" at bounding box center [460, 41] width 21 height 10
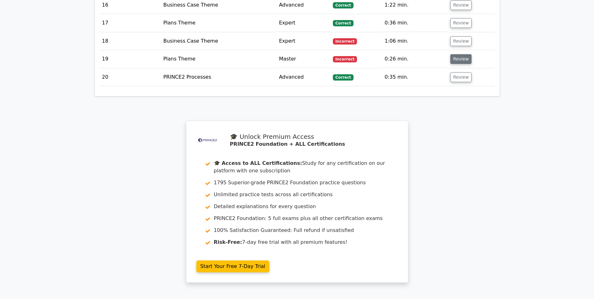
click at [462, 58] on button "Review" at bounding box center [460, 59] width 21 height 10
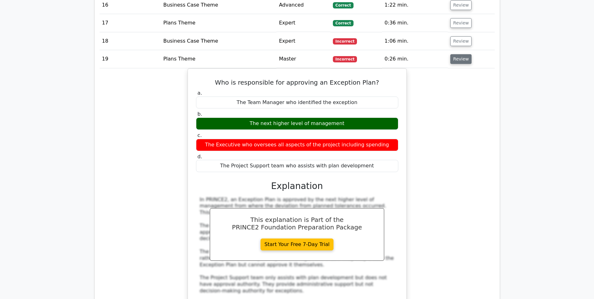
click at [458, 59] on button "Review" at bounding box center [460, 59] width 21 height 10
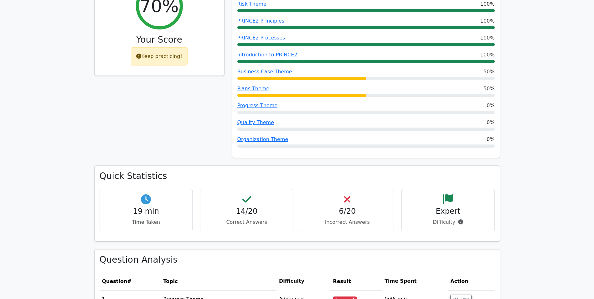
scroll to position [170, 0]
